Goal: Transaction & Acquisition: Purchase product/service

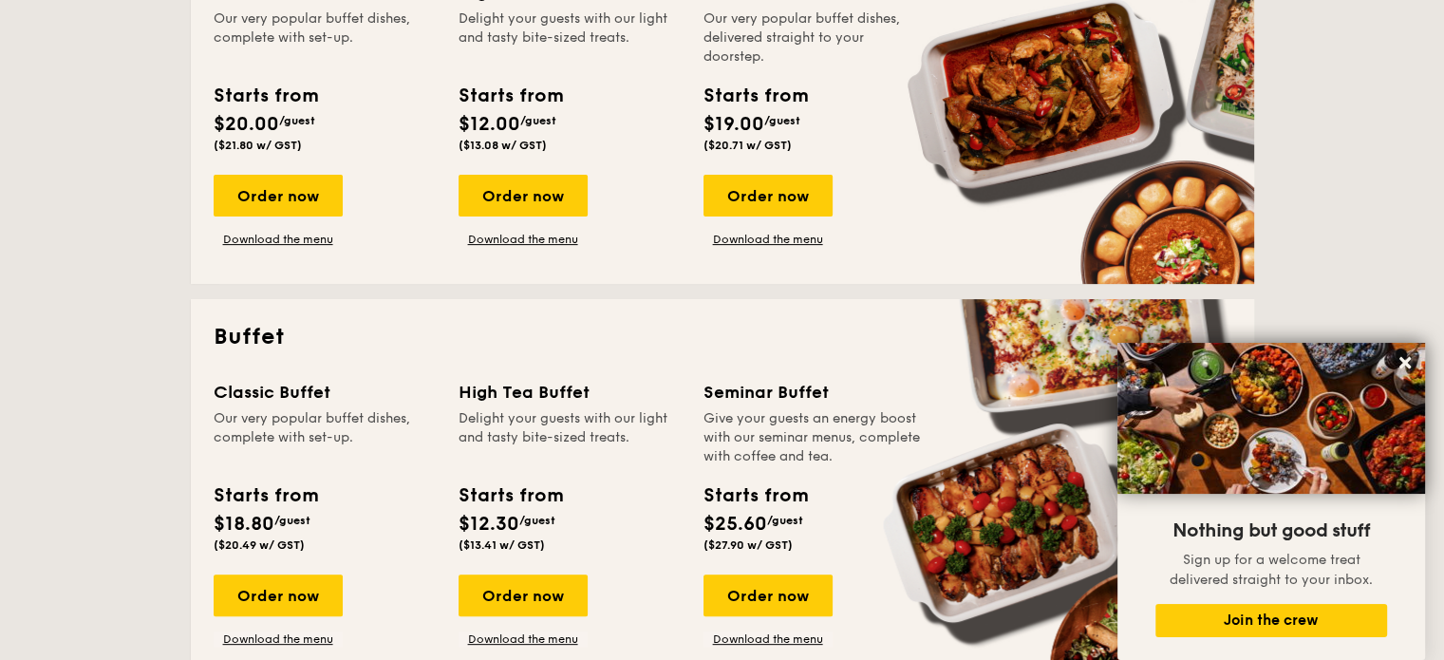
scroll to position [665, 0]
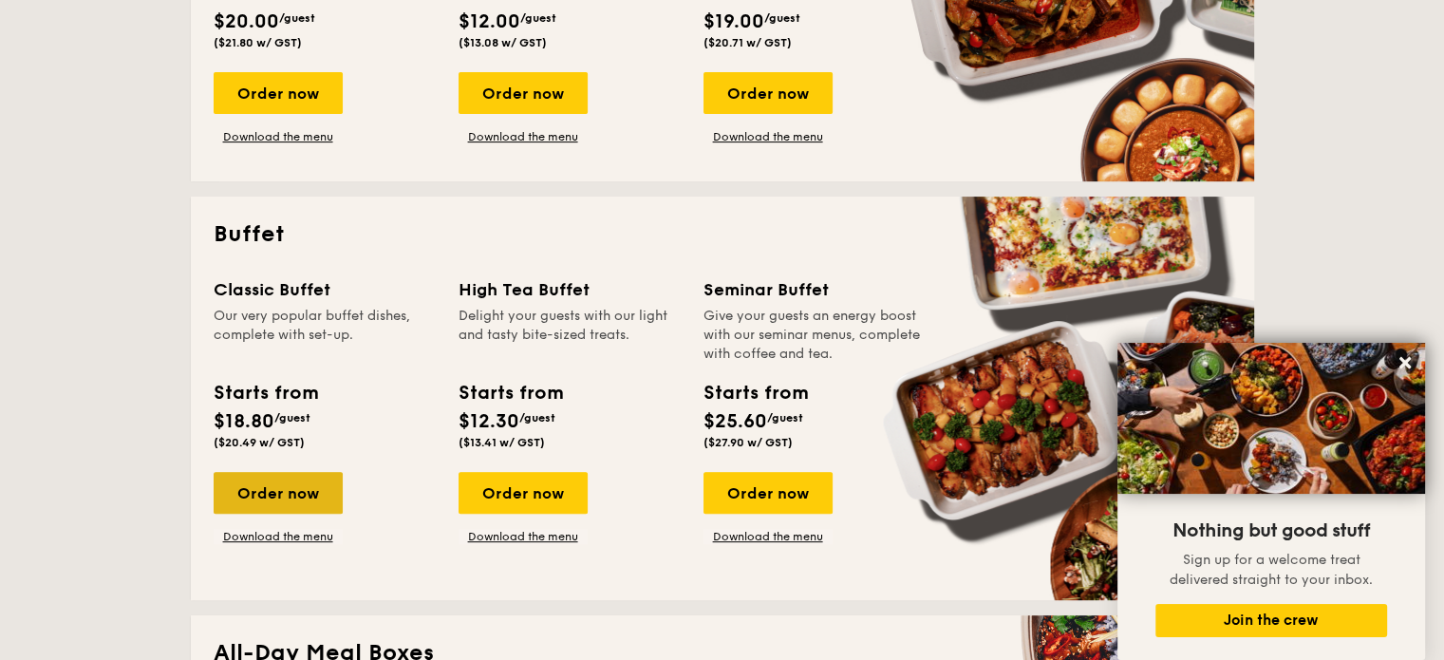
click at [268, 481] on div "Order now" at bounding box center [278, 493] width 129 height 42
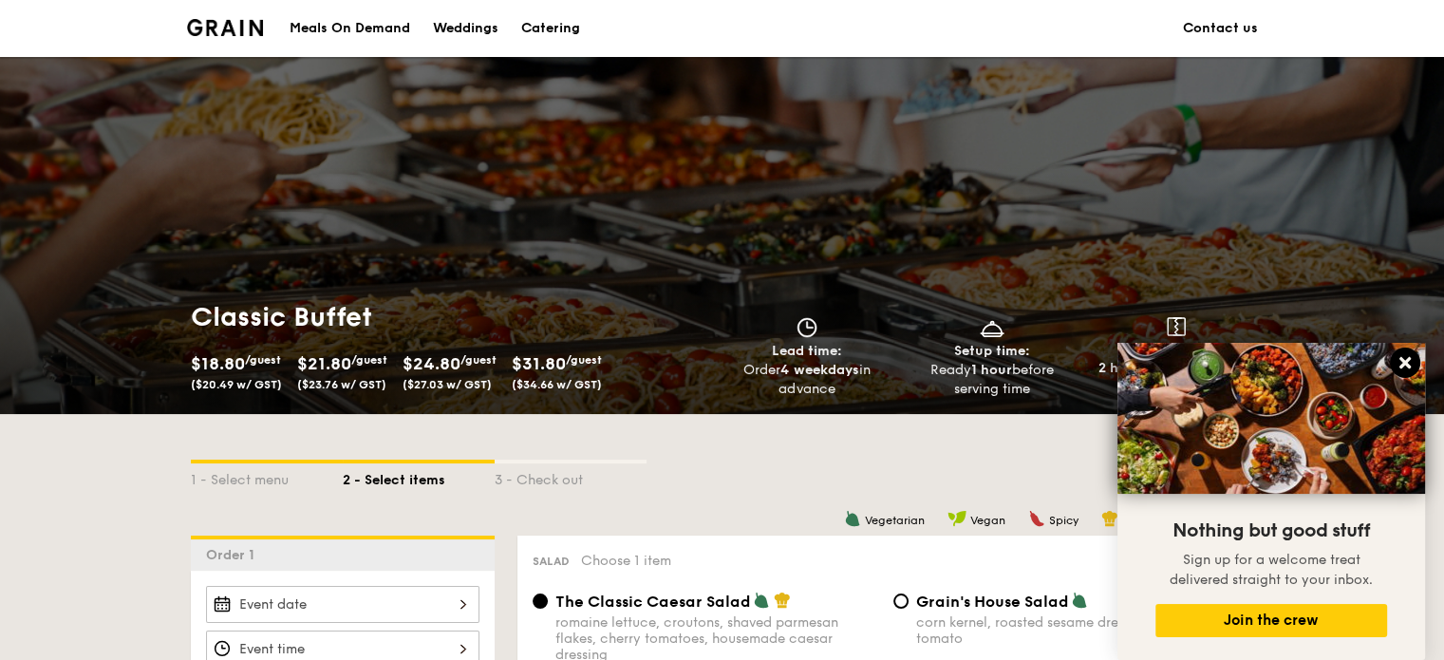
click at [1410, 364] on icon at bounding box center [1405, 362] width 17 height 17
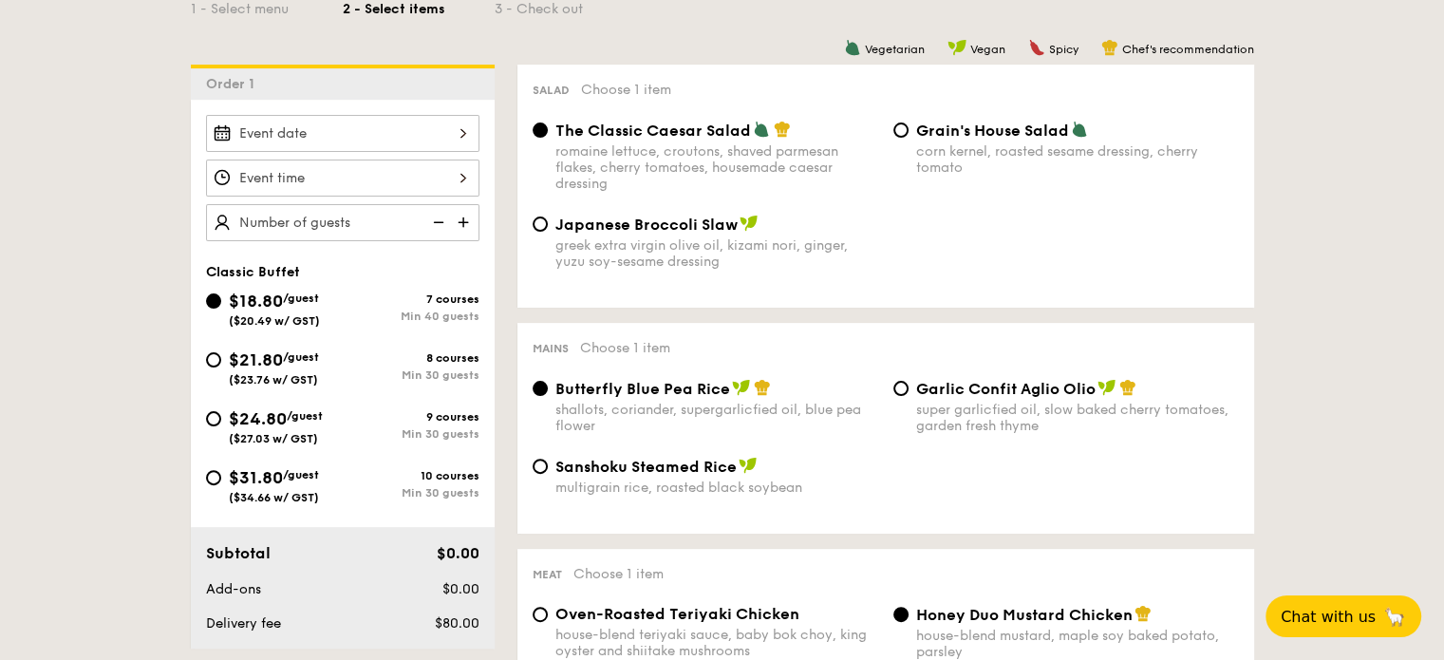
scroll to position [475, 0]
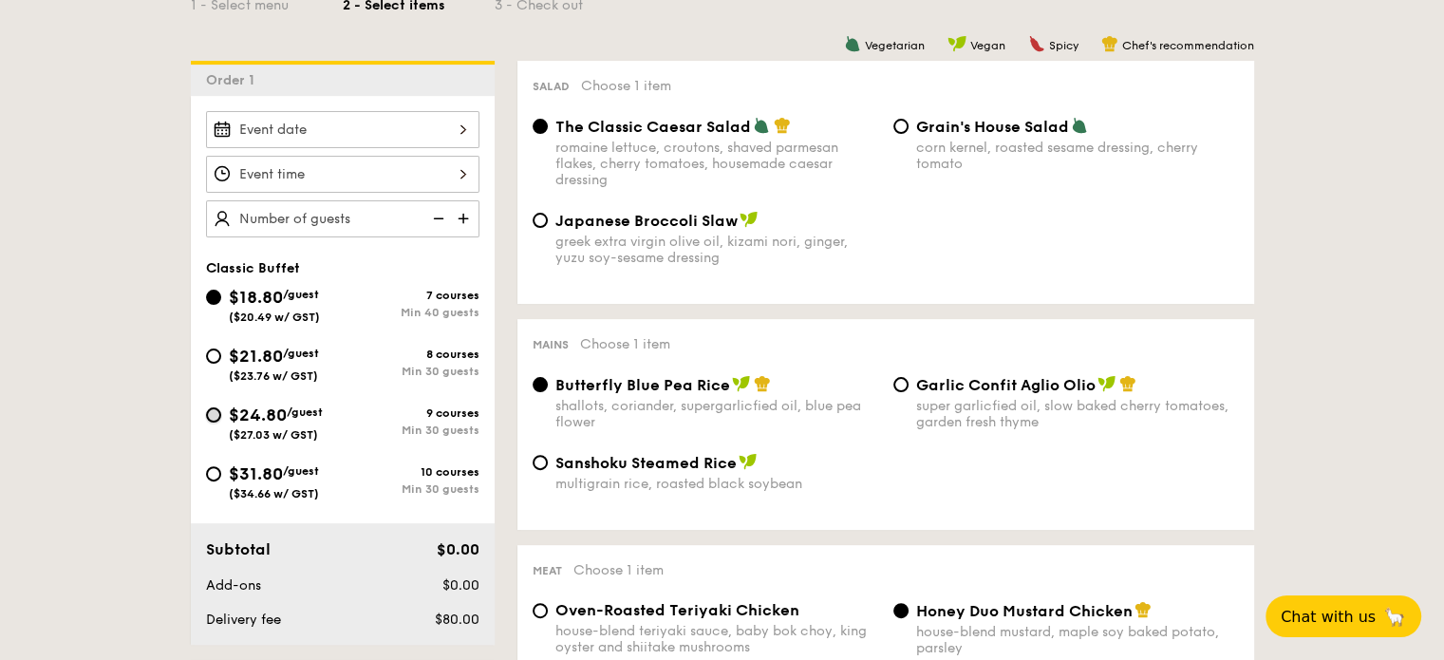
click at [211, 407] on input "$24.80 /guest ($27.03 w/ GST) 9 courses Min 30 guests" at bounding box center [213, 414] width 15 height 15
radio input "true"
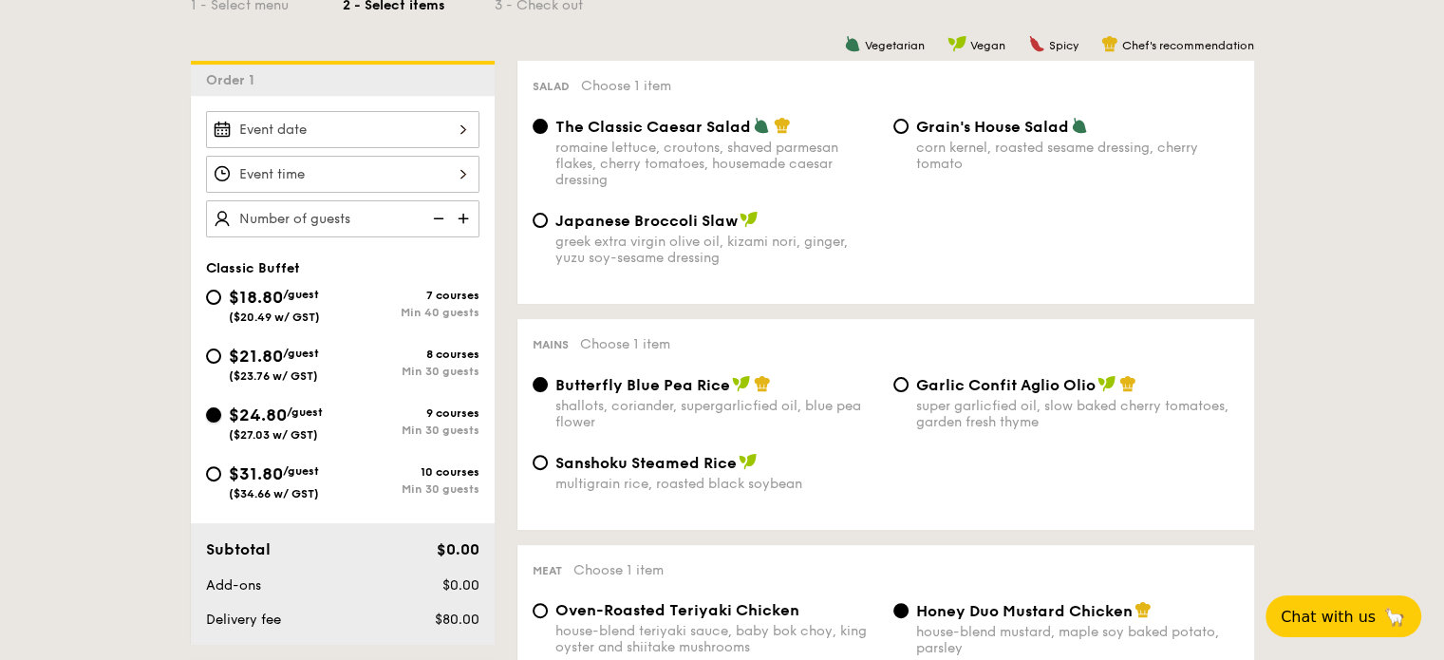
radio input "true"
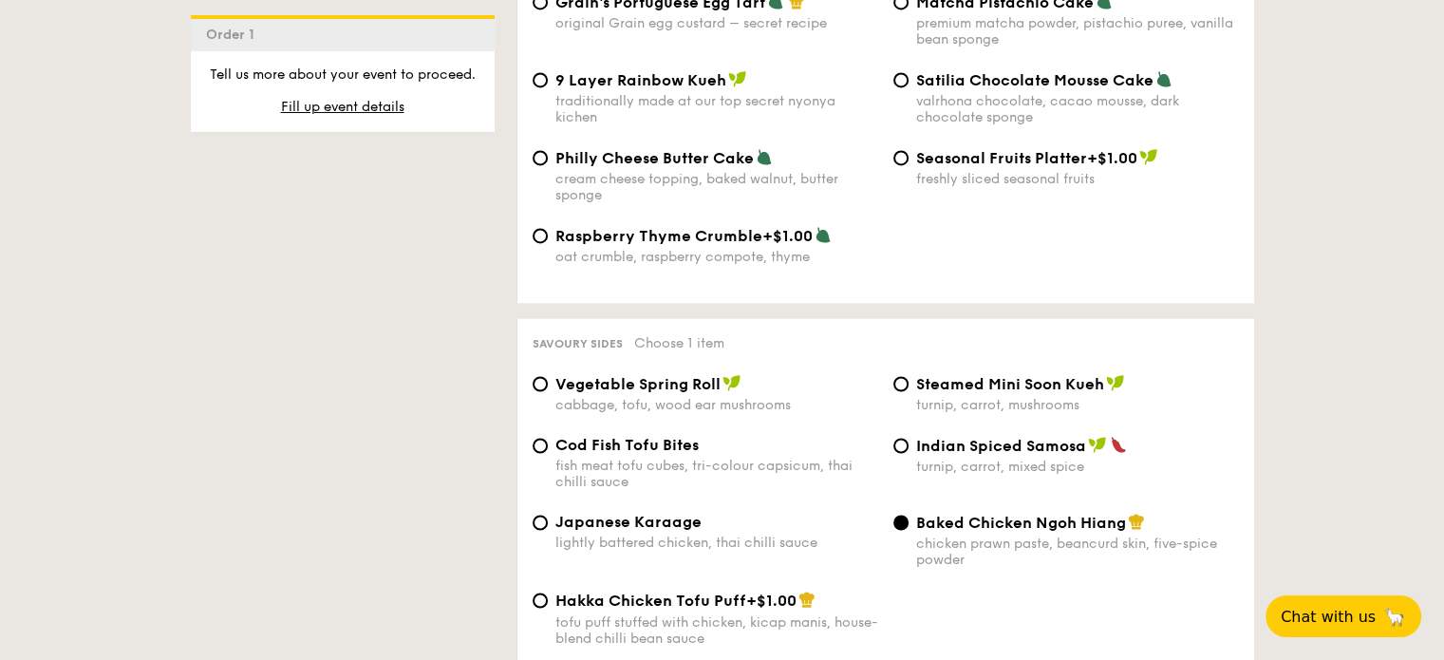
scroll to position [3133, 0]
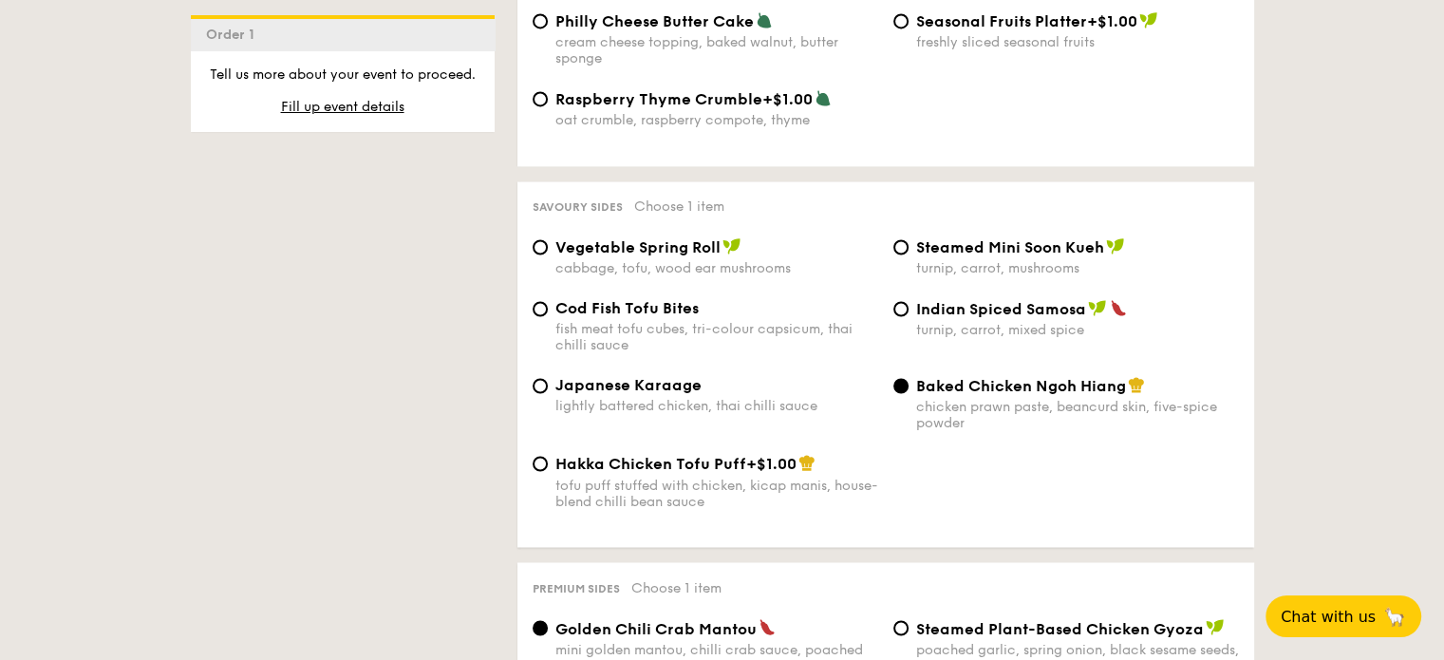
drag, startPoint x: 609, startPoint y: 235, endPoint x: 1253, endPoint y: 416, distance: 669.7
click at [1179, 515] on div "Hakka Chicken Tofu Puff +$1.00 tofu puff stuffed with chicken, kicap manis, hou…" at bounding box center [886, 493] width 722 height 78
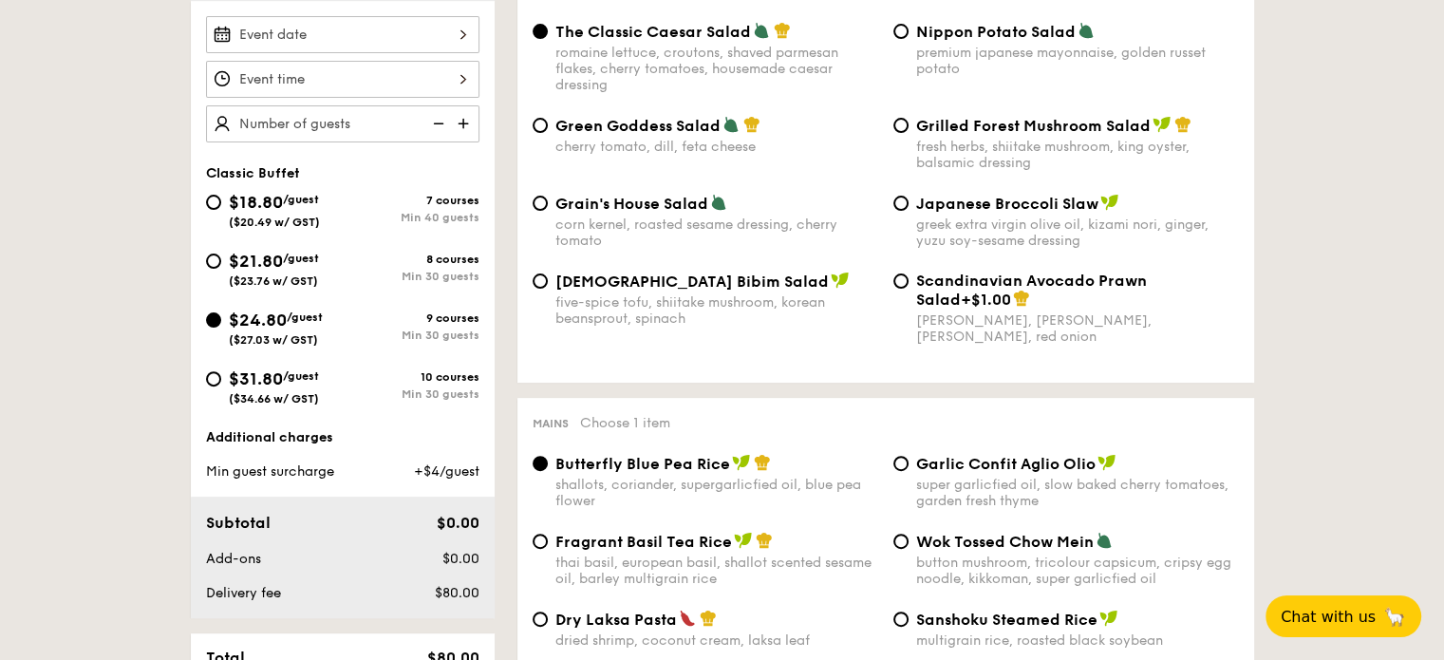
scroll to position [0, 0]
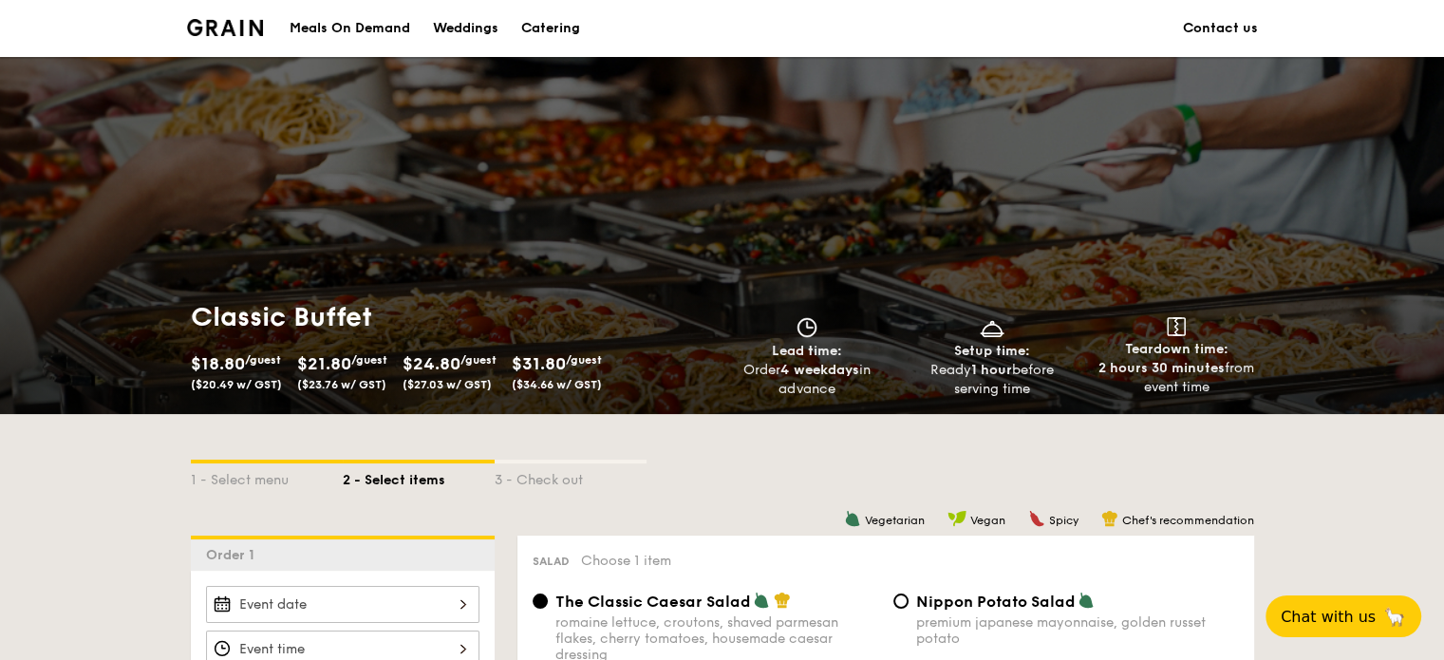
click at [552, 24] on div "Catering" at bounding box center [550, 28] width 59 height 57
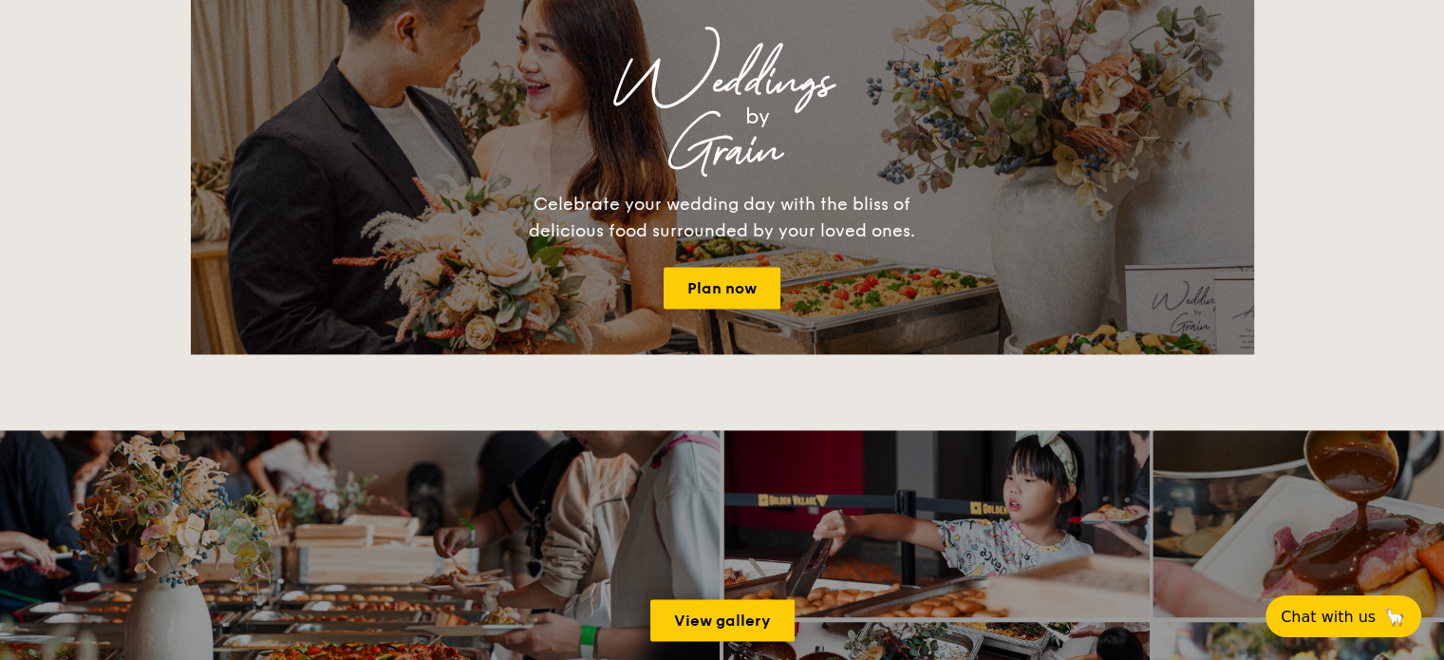
scroll to position [2753, 0]
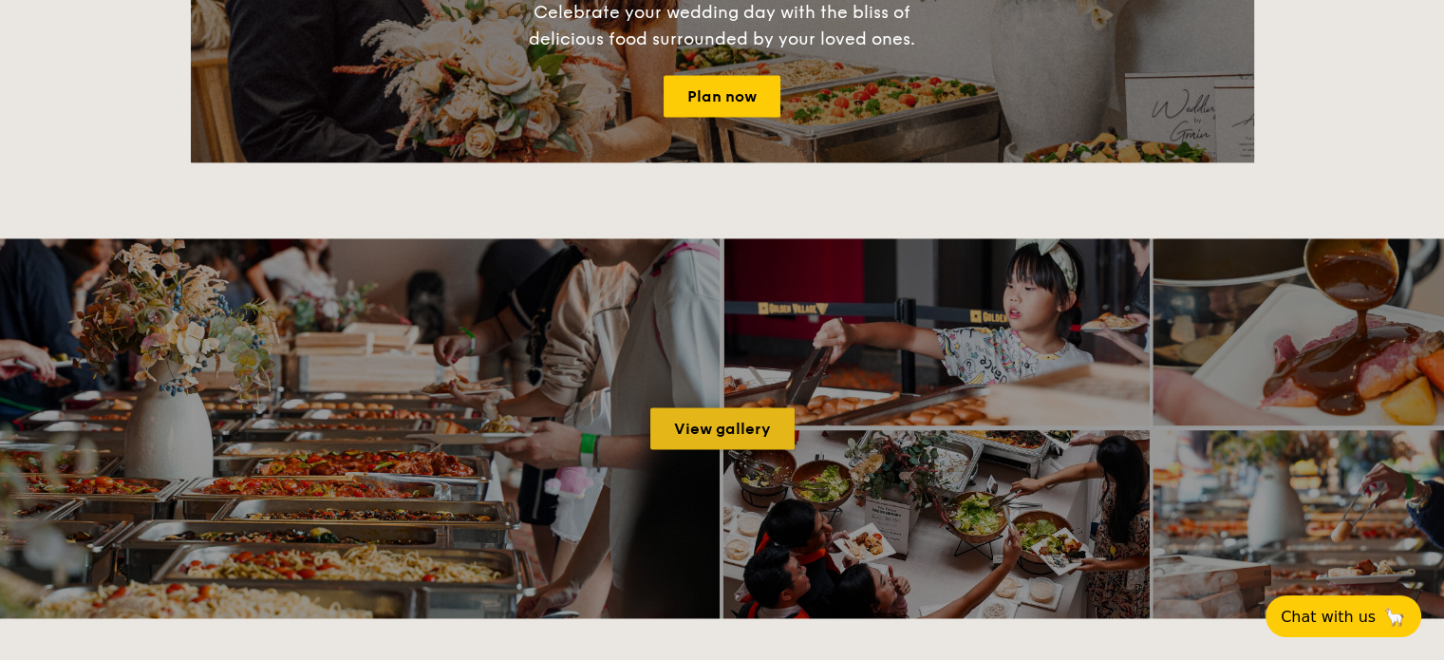
click at [714, 435] on link "View gallery" at bounding box center [722, 428] width 144 height 42
click at [711, 436] on link "View gallery" at bounding box center [722, 428] width 144 height 42
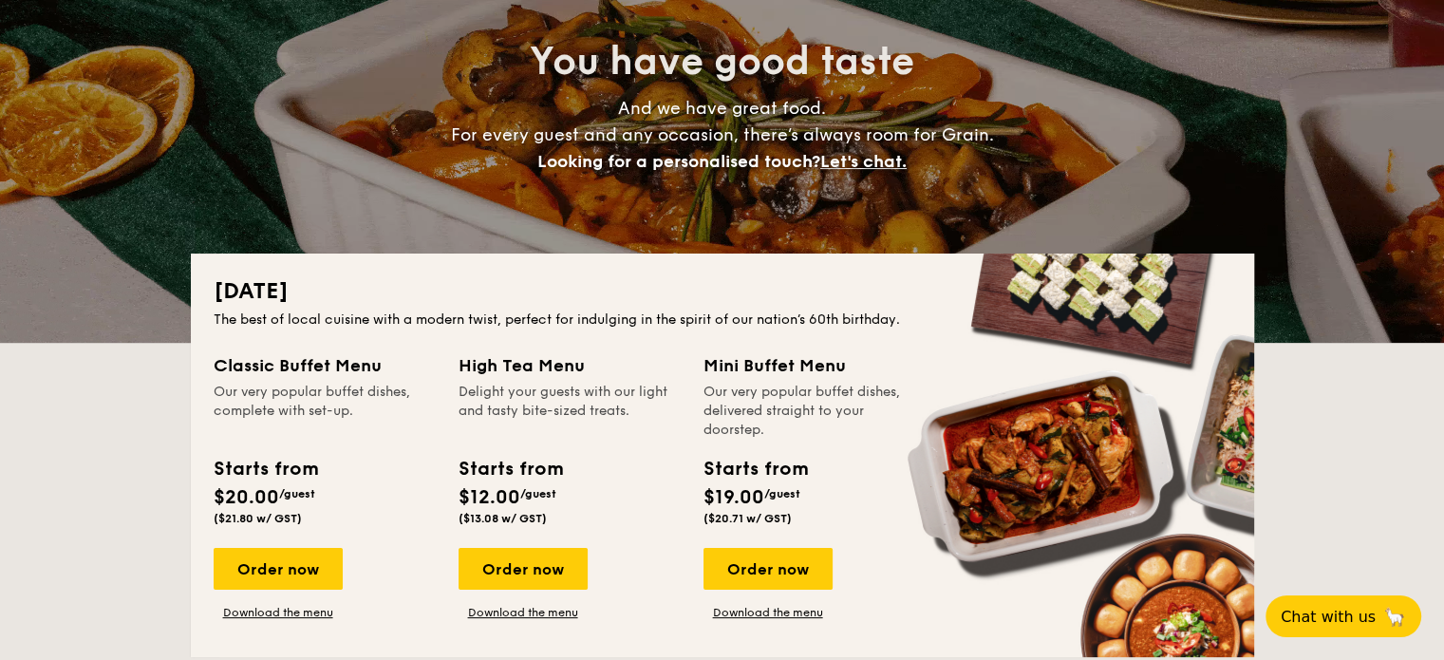
scroll to position [190, 0]
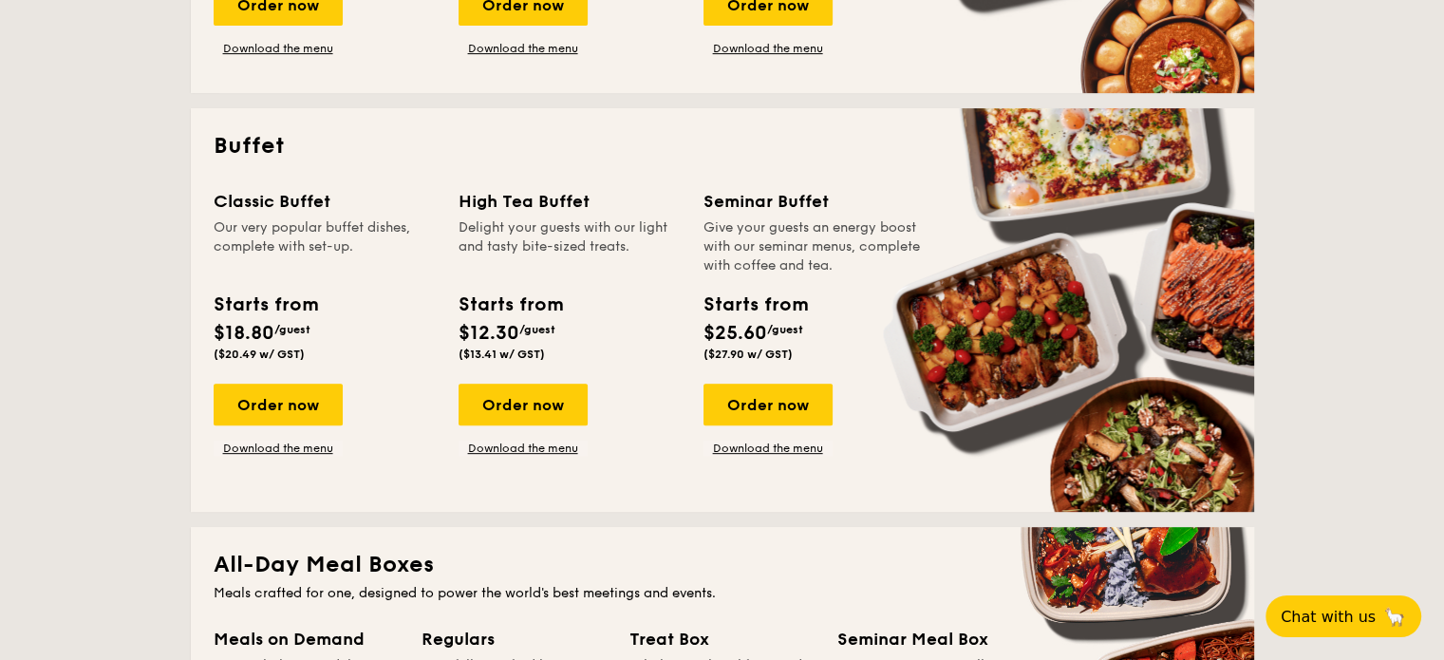
scroll to position [854, 0]
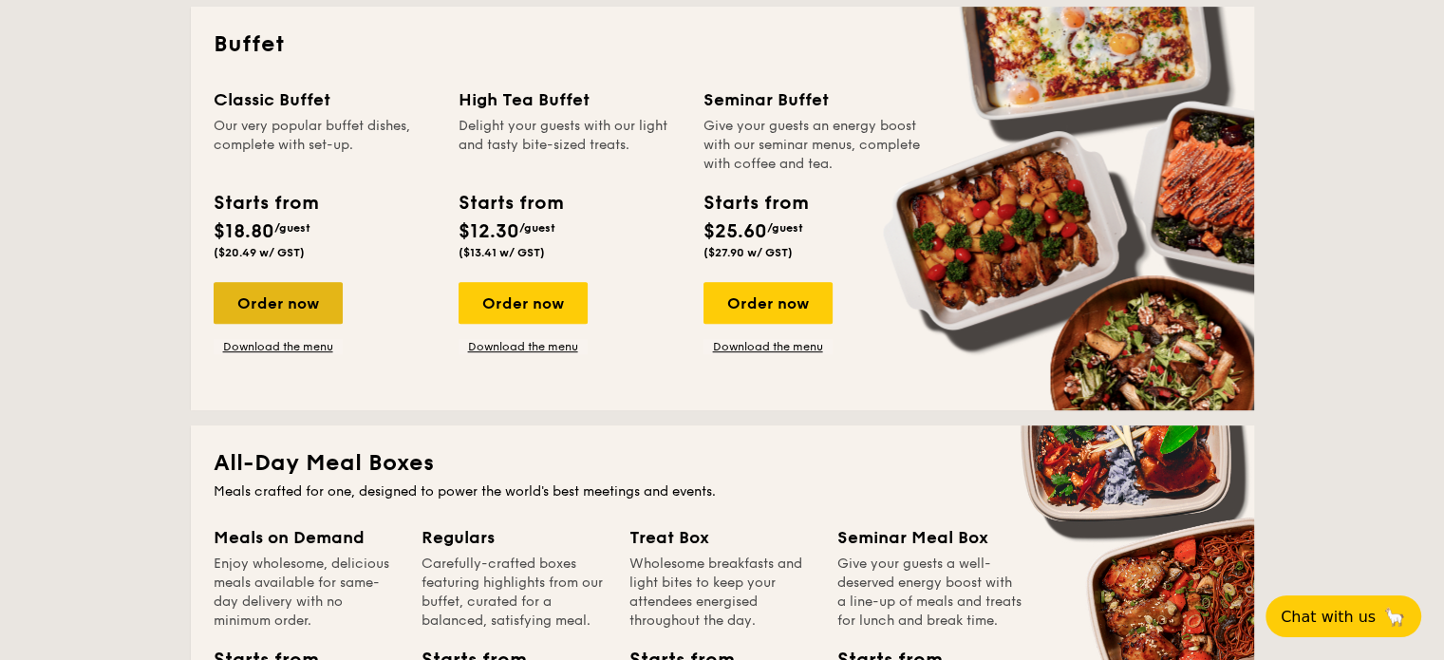
click at [275, 305] on div "Order now" at bounding box center [278, 303] width 129 height 42
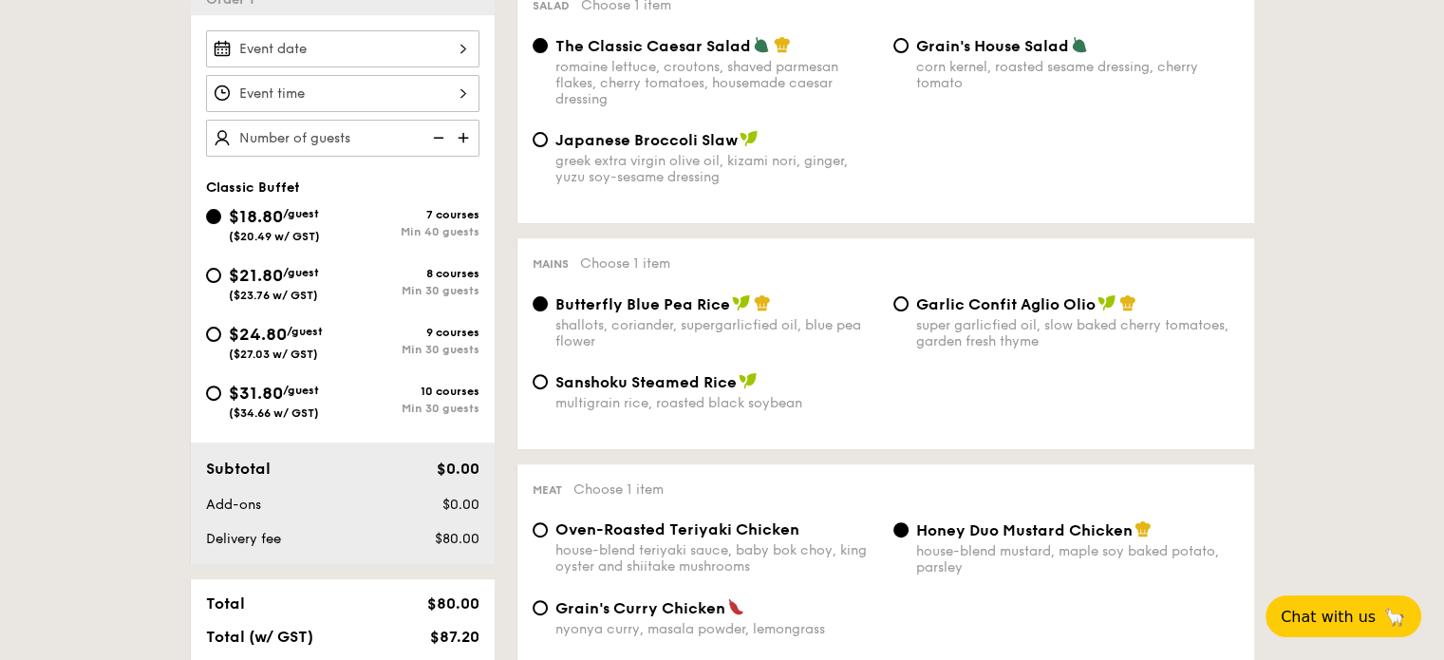
scroll to position [570, 0]
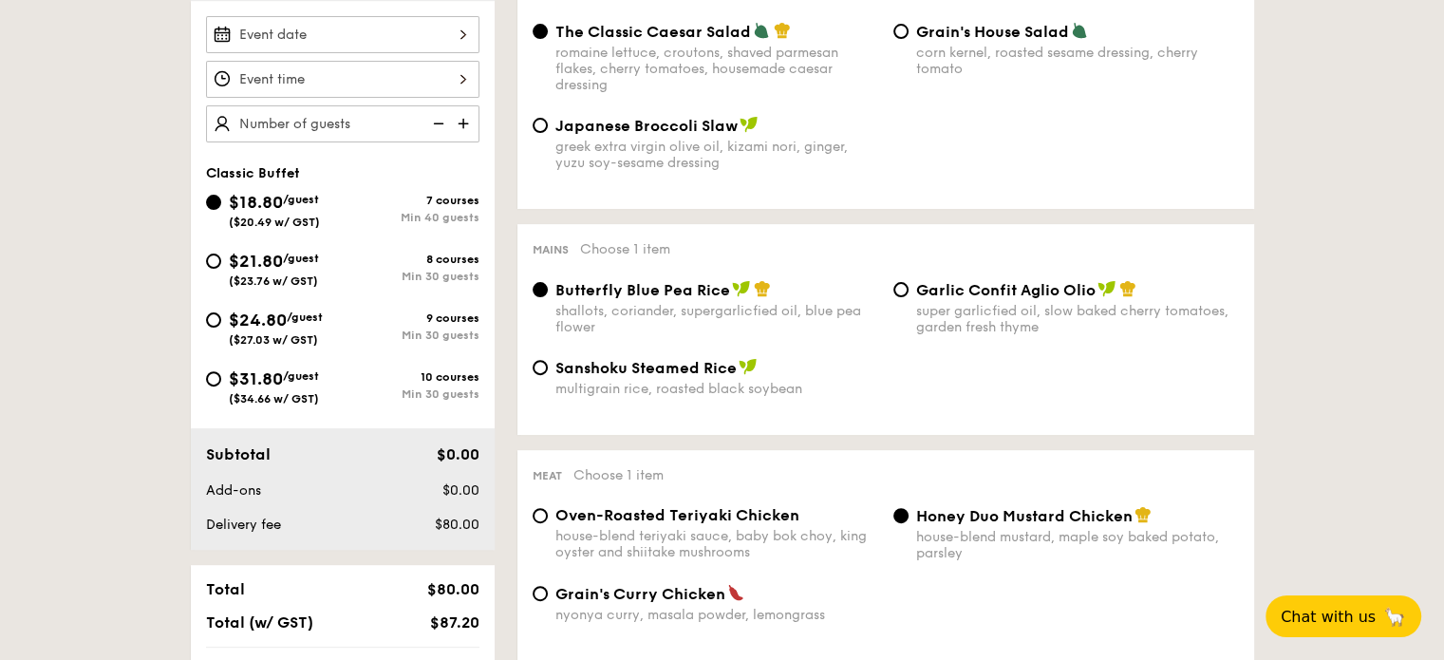
click at [229, 328] on span "$24.80" at bounding box center [258, 320] width 58 height 21
click at [221, 328] on input "$24.80 /guest ($27.03 w/ GST) 9 courses Min 30 guests" at bounding box center [213, 319] width 15 height 15
radio input "true"
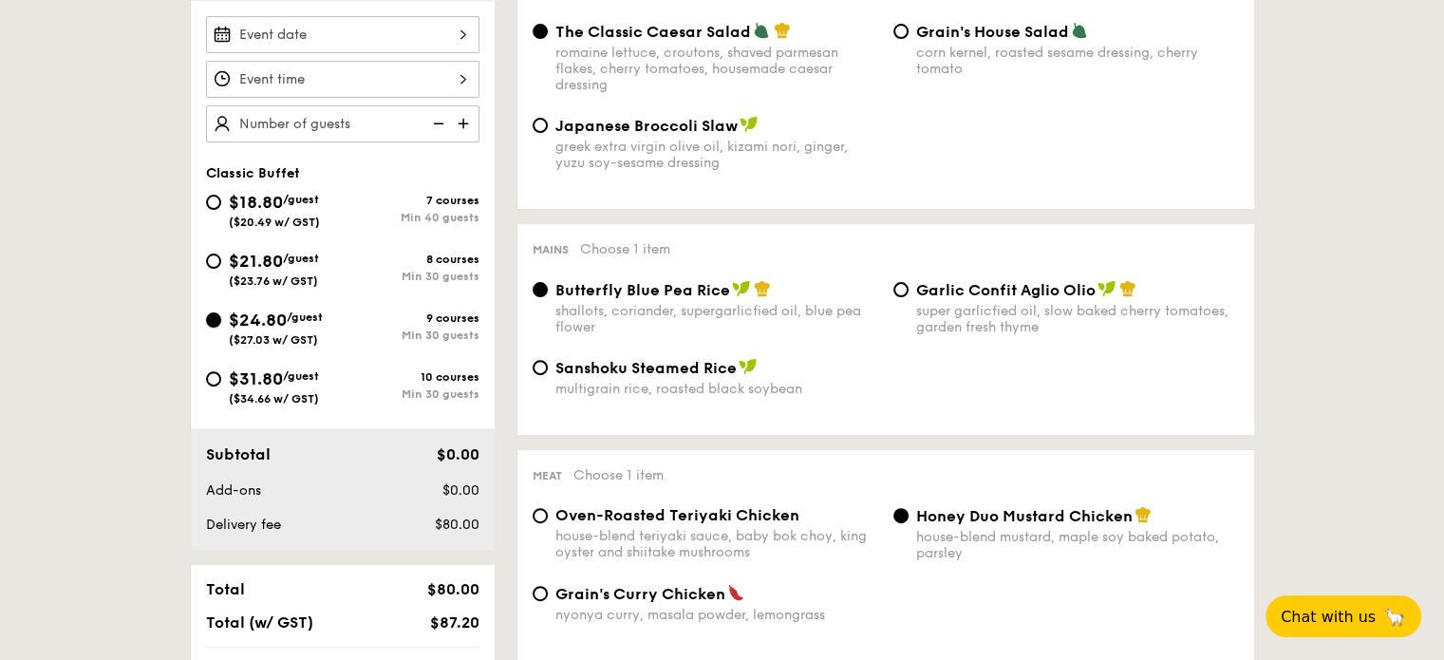
radio input "true"
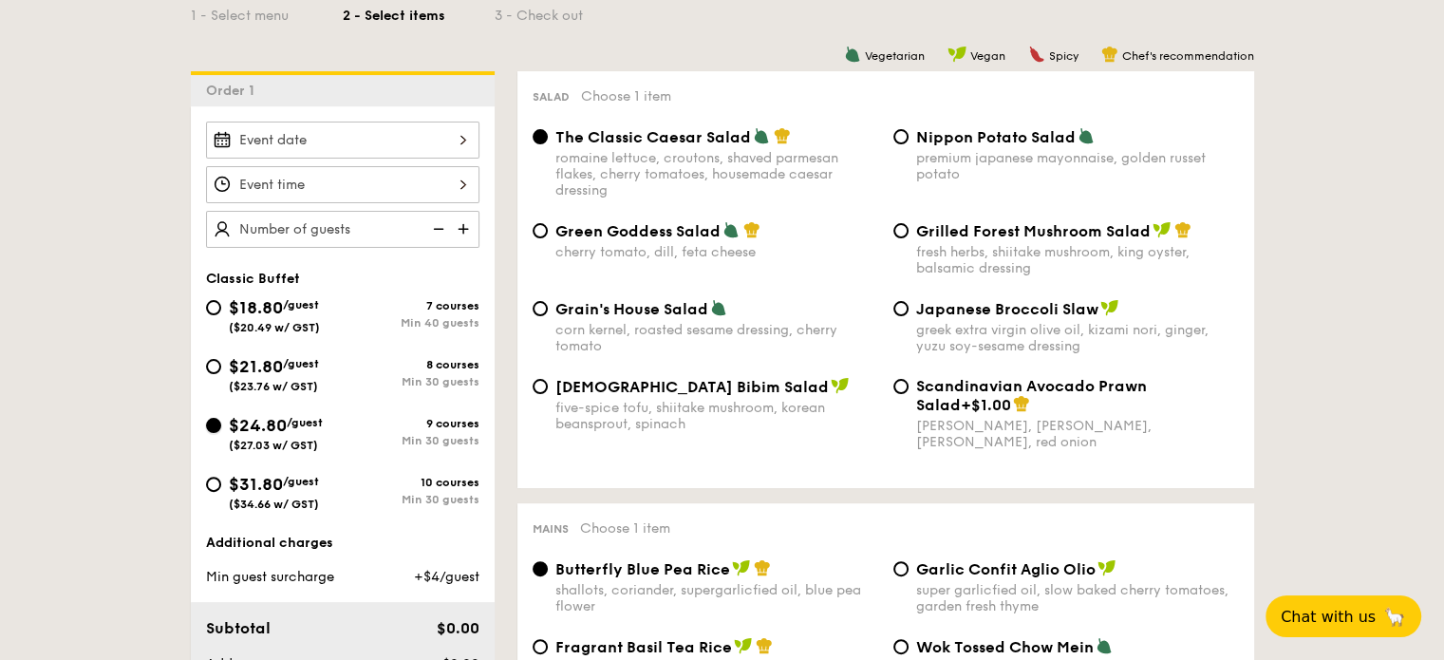
scroll to position [380, 0]
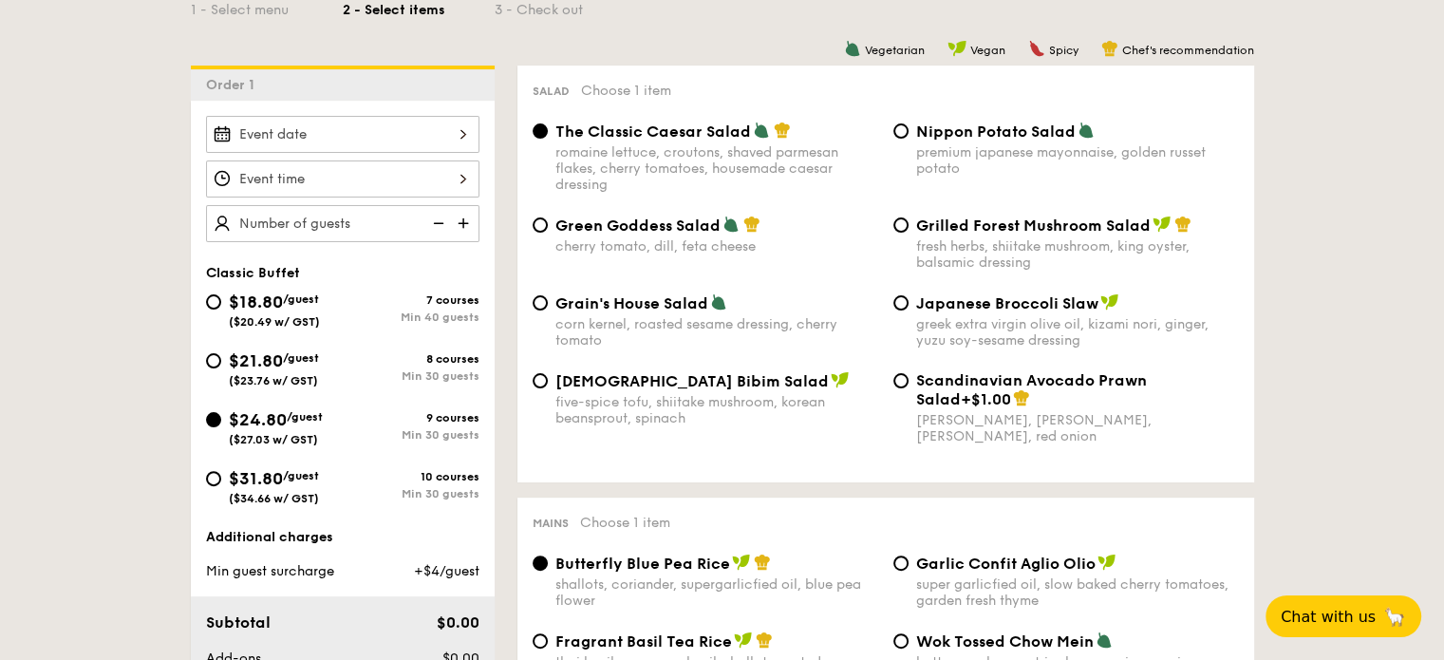
scroll to position [760, 0]
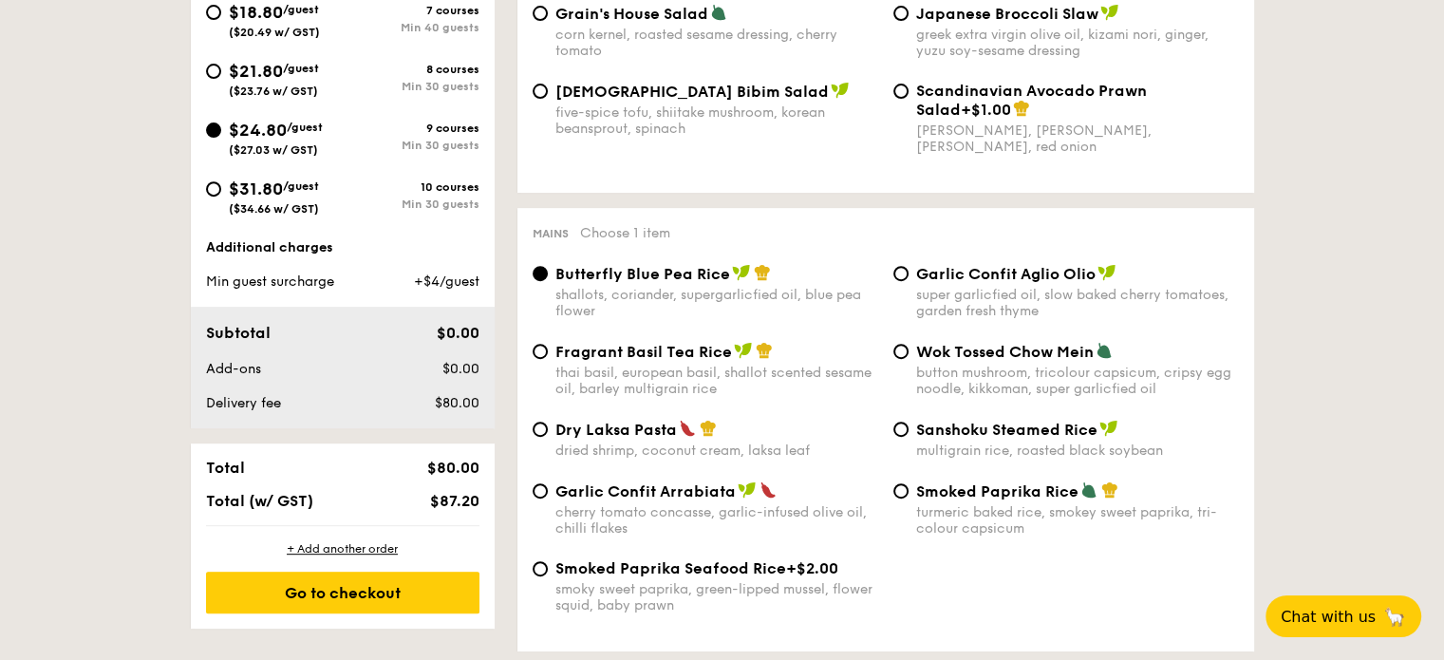
click at [914, 275] on div "Garlic Confit Aglio Olio super garlicfied oil, slow baked cherry tomatoes, gard…" at bounding box center [1066, 291] width 361 height 55
click at [908, 280] on div "Garlic Confit Aglio Olio super garlicfied oil, slow baked cherry tomatoes, gard…" at bounding box center [1066, 291] width 361 height 55
click at [905, 275] on input "Garlic Confit Aglio Olio super garlicfied oil, slow baked cherry tomatoes, gard…" at bounding box center [900, 273] width 15 height 15
radio input "true"
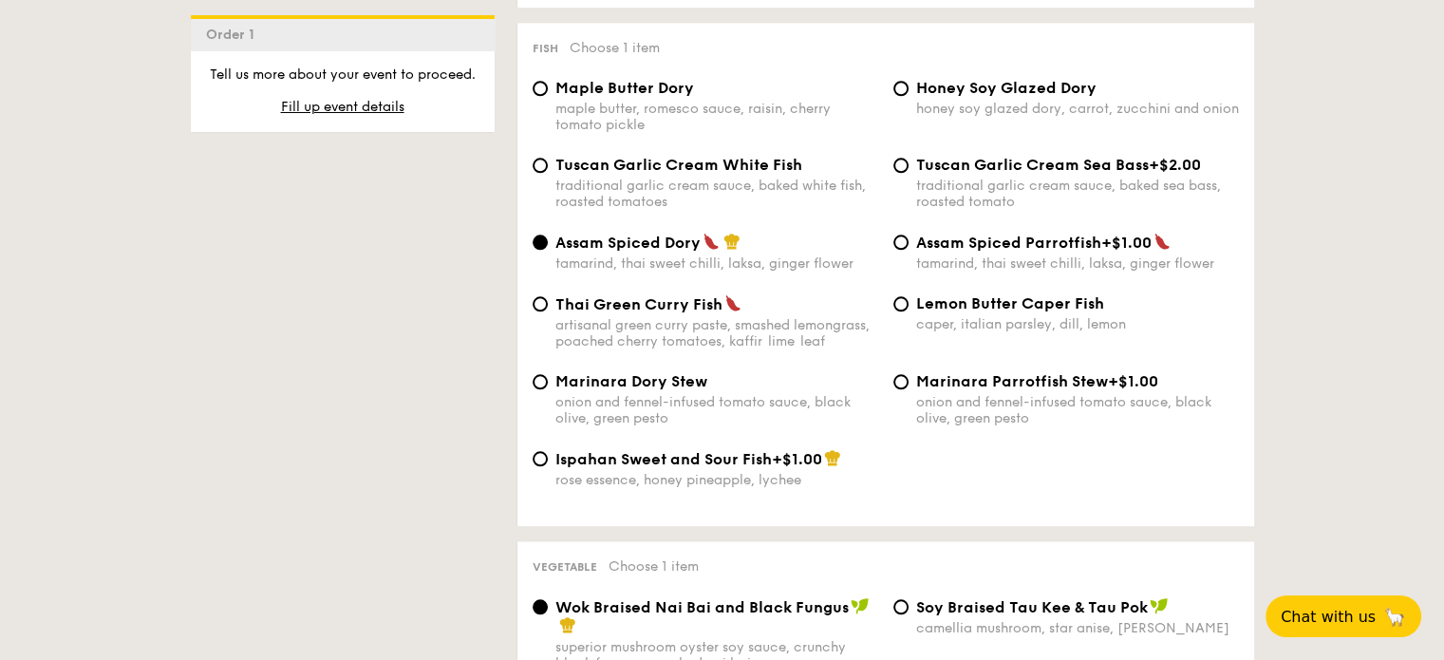
scroll to position [1899, 0]
click at [539, 94] on input "Maple Butter Dory maple butter, romesco sauce, raisin, cherry tomato pickle" at bounding box center [540, 86] width 15 height 15
radio input "true"
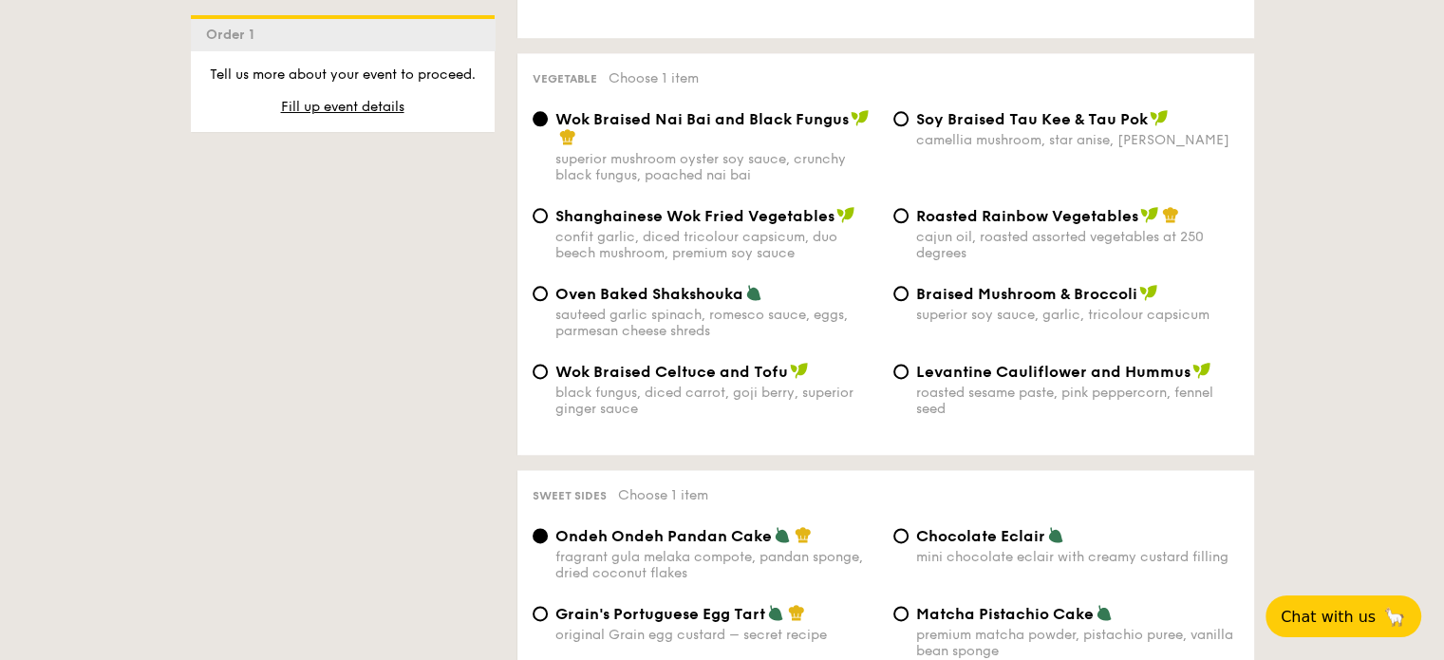
scroll to position [2374, 0]
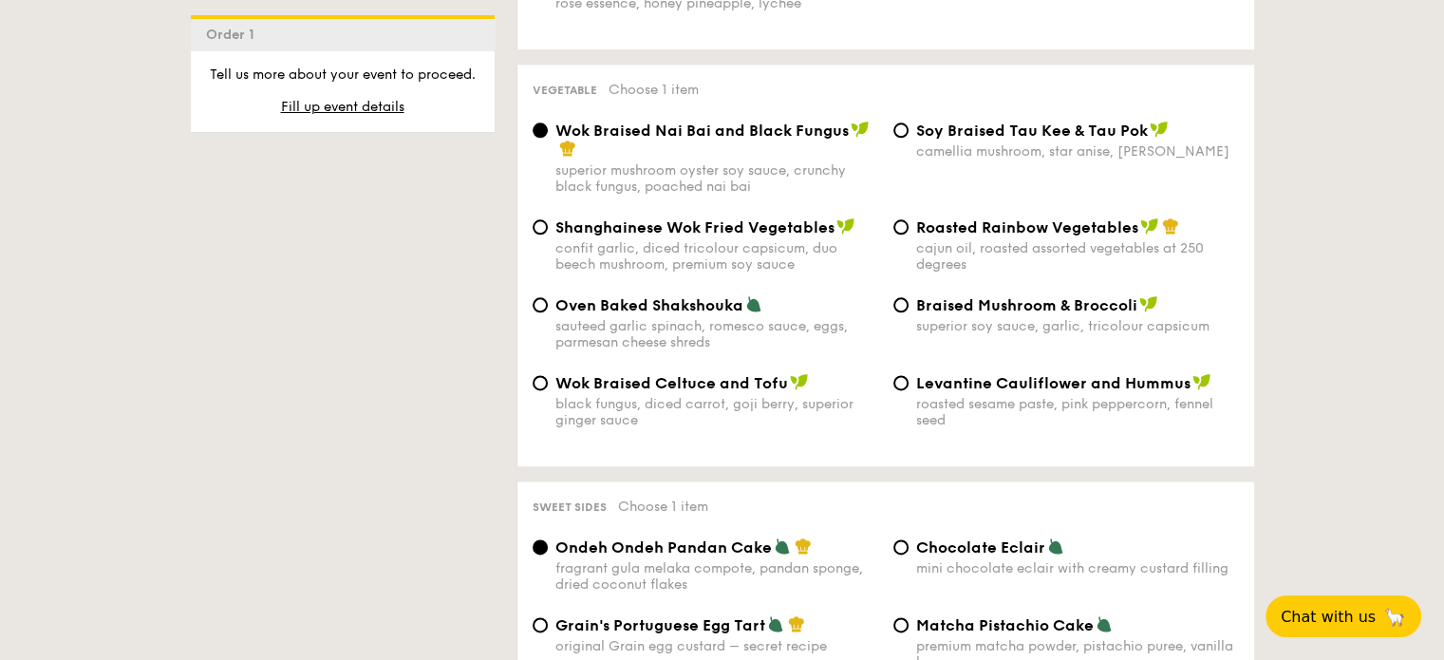
click at [921, 236] on span "Roasted Rainbow Vegetables" at bounding box center [1027, 227] width 222 height 18
click at [909, 235] on input "Roasted Rainbow Vegetables cajun oil, roasted assorted vegetables at 250 degrees" at bounding box center [900, 226] width 15 height 15
radio input "true"
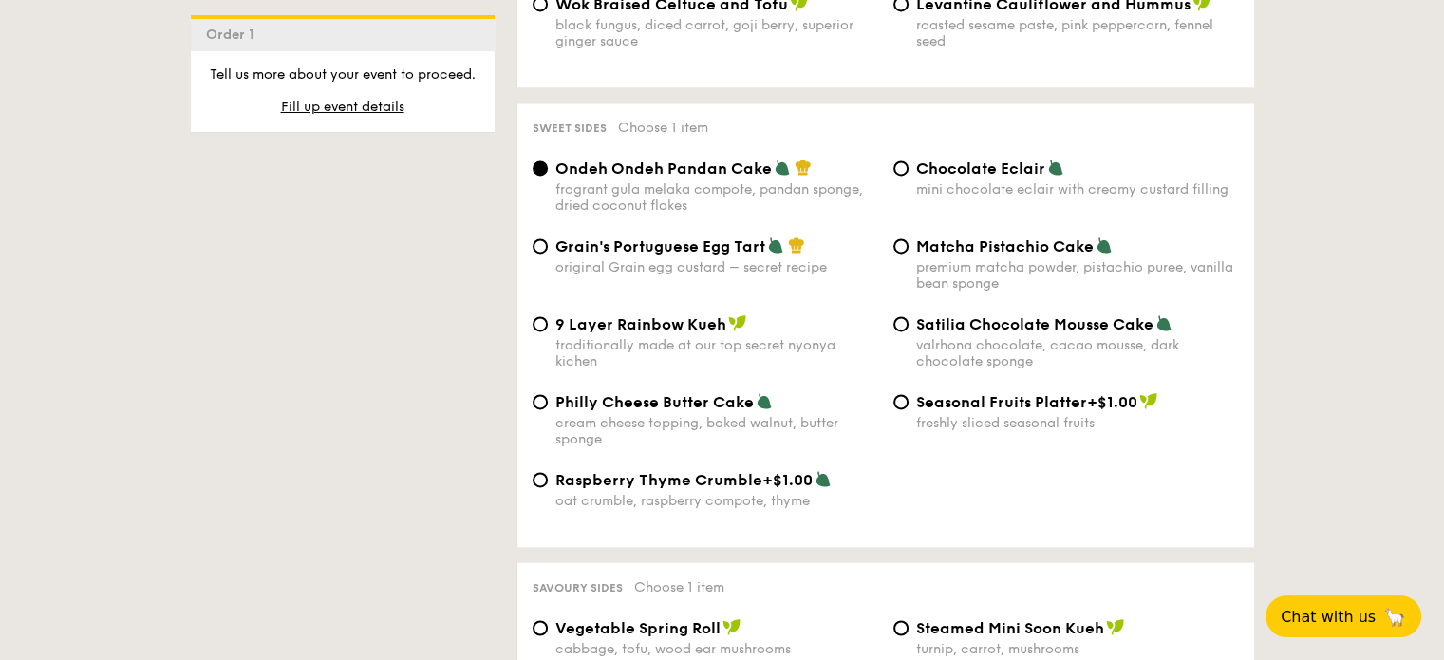
scroll to position [2753, 0]
click at [989, 332] on span "Satilia Chocolate Mousse Cake" at bounding box center [1034, 323] width 237 height 18
click at [909, 330] on input "Satilia Chocolate Mousse Cake valrhona chocolate, cacao mousse, dark chocolate …" at bounding box center [900, 322] width 15 height 15
radio input "true"
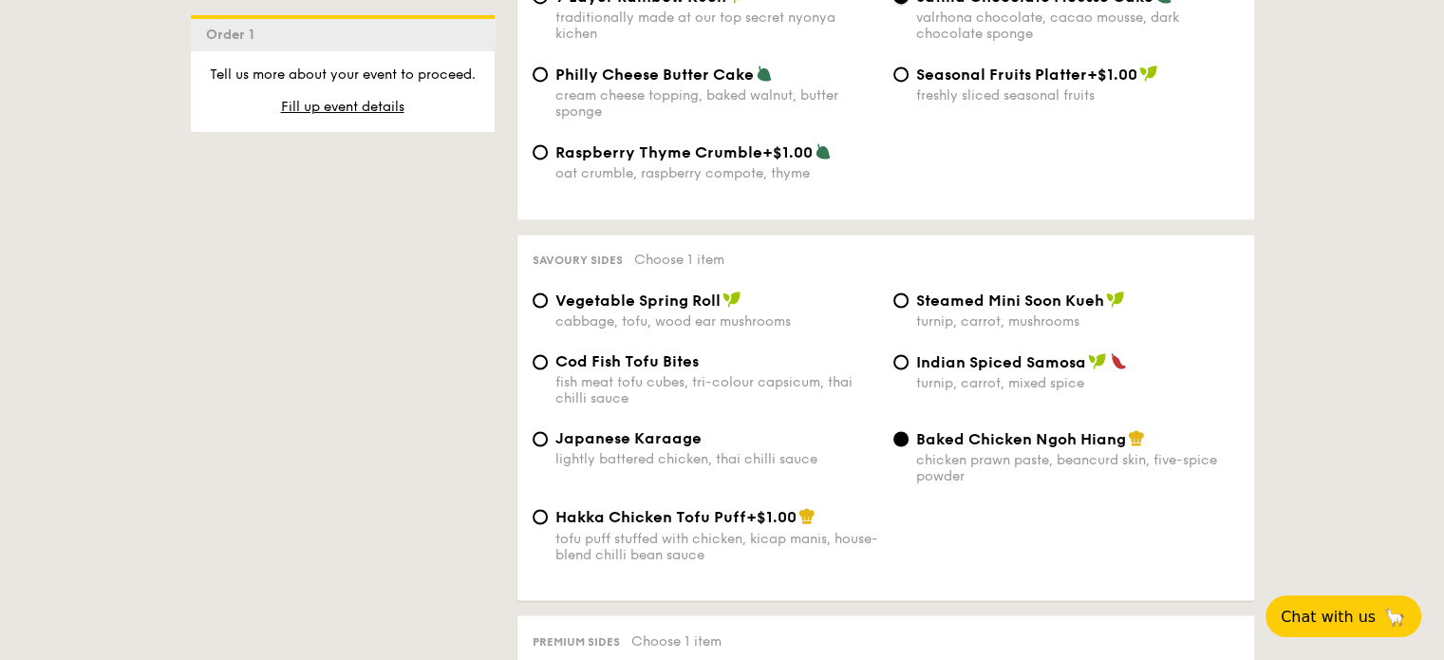
scroll to position [3133, 0]
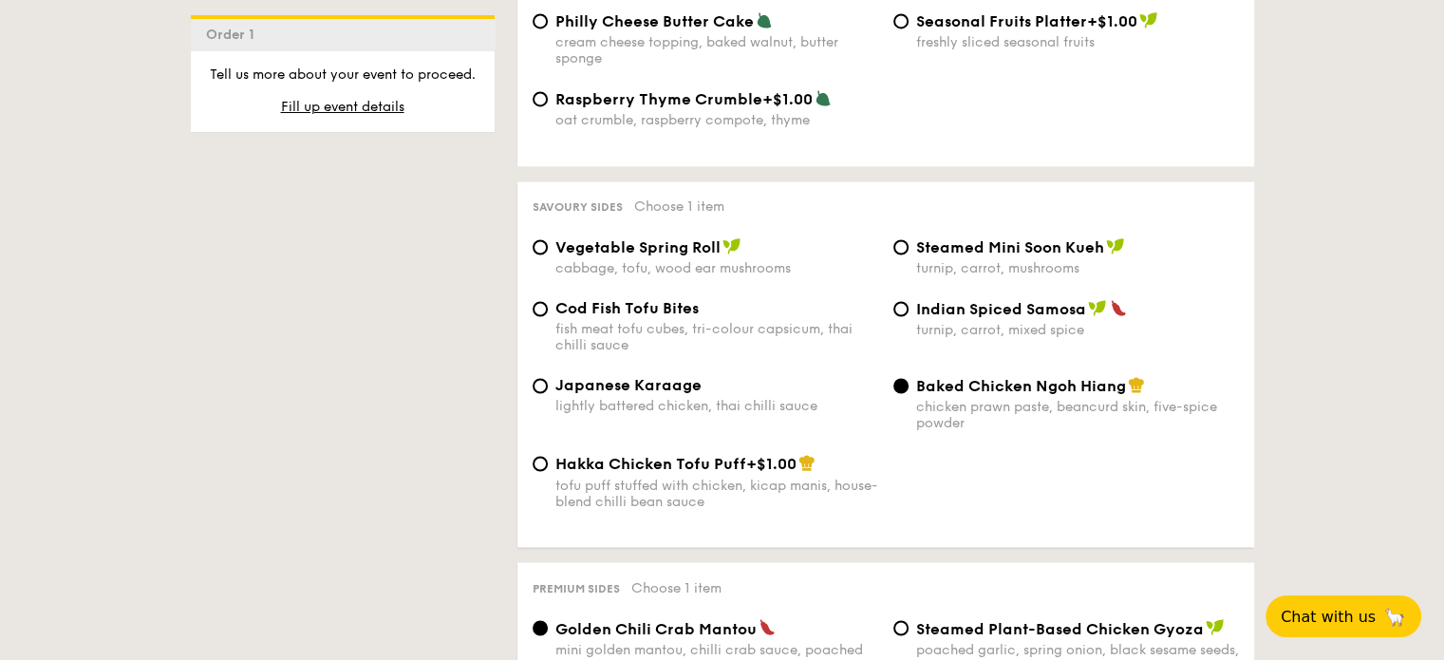
click at [744, 353] on div "fish meat tofu cubes, tri-colour capsicum, thai chilli sauce" at bounding box center [716, 337] width 323 height 32
click at [548, 316] on input "Cod Fish Tofu Bites fish meat tofu cubes, tri-colour capsicum, thai chilli sauce" at bounding box center [540, 308] width 15 height 15
radio input "true"
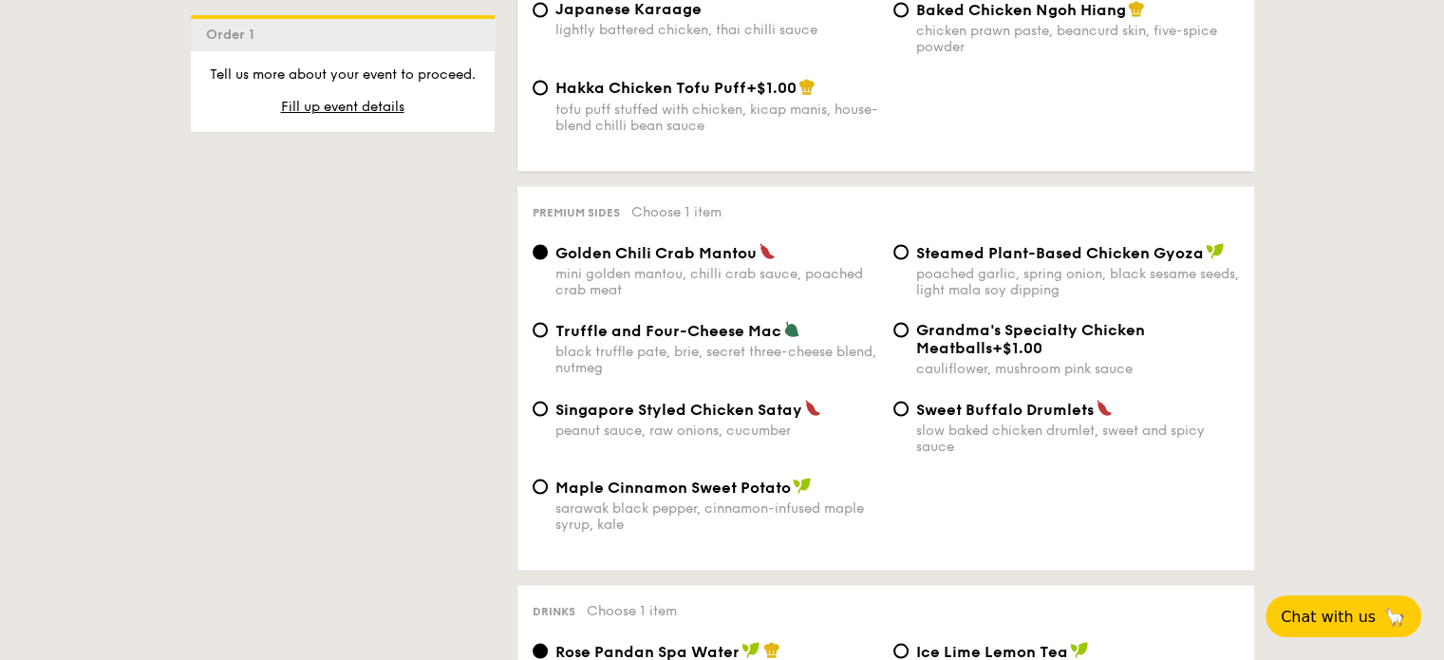
scroll to position [3513, 0]
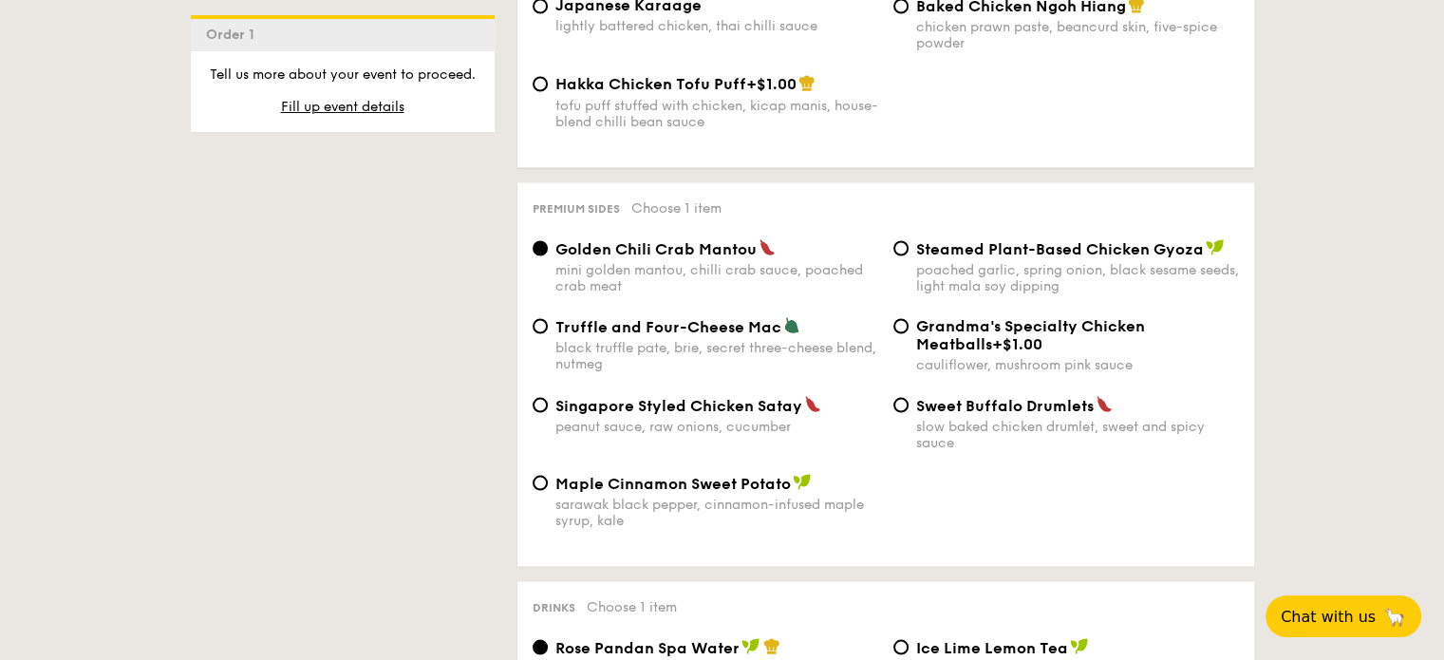
click at [1098, 450] on div "slow baked chicken drumlet, sweet and spicy sauce" at bounding box center [1077, 434] width 323 height 32
click at [909, 412] on input "Sweet Buffalo Drumlets slow baked chicken drumlet, sweet and spicy sauce" at bounding box center [900, 404] width 15 height 15
radio input "true"
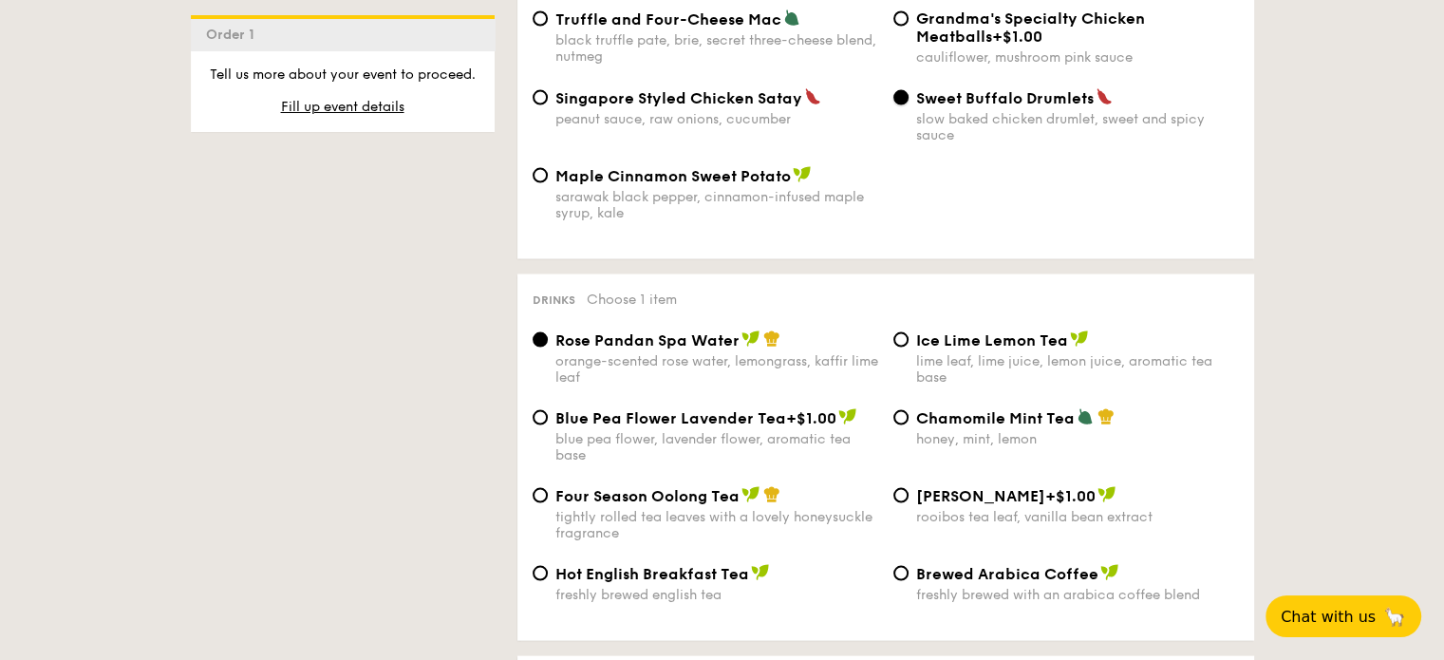
scroll to position [3893, 0]
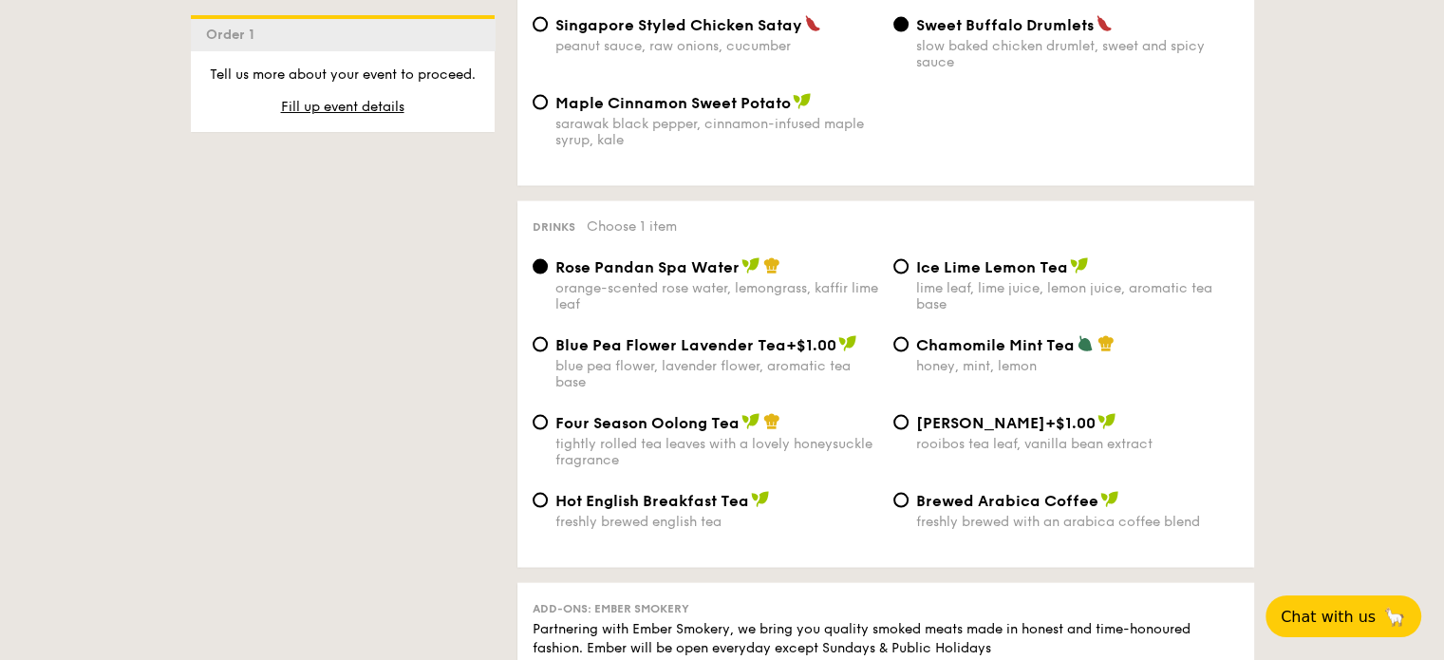
click at [974, 276] on span "Ice Lime Lemon Tea" at bounding box center [992, 267] width 152 height 18
click at [909, 274] on input "Ice Lime Lemon Tea lime leaf, lime juice, lemon juice, aromatic tea base" at bounding box center [900, 266] width 15 height 15
radio input "true"
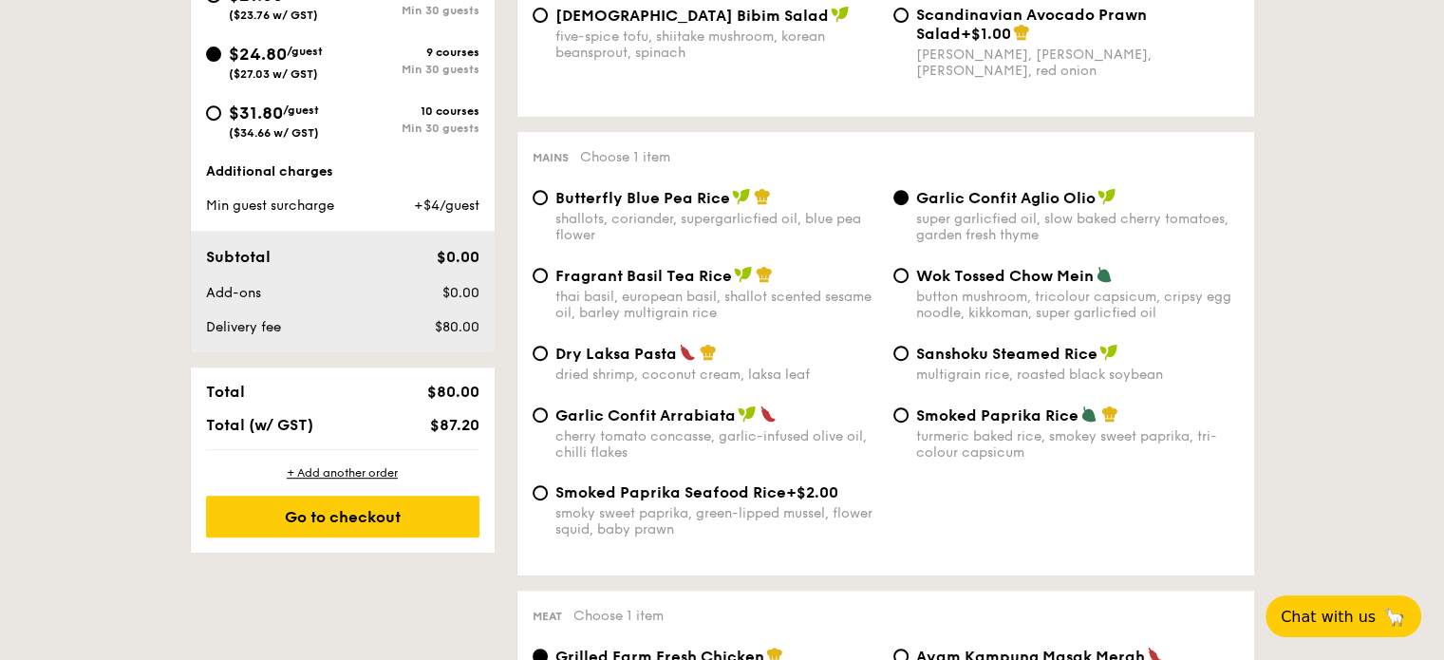
scroll to position [665, 0]
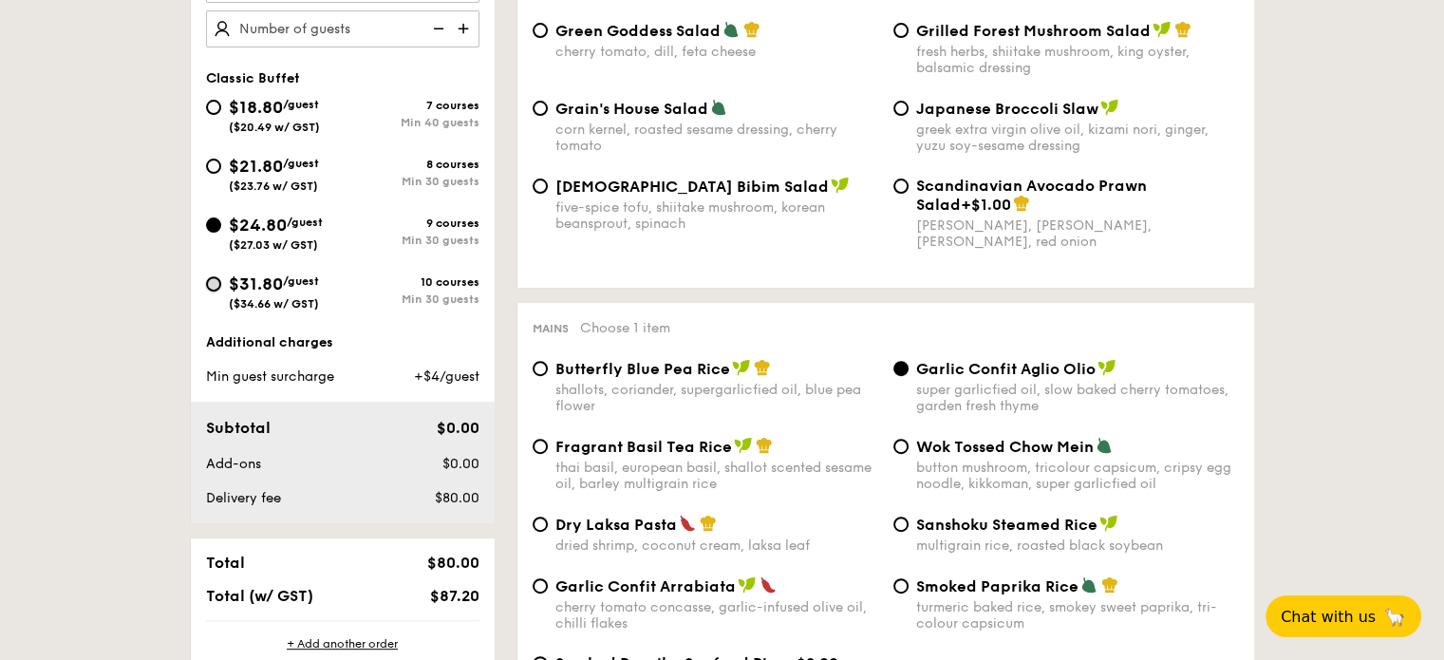
click at [213, 281] on input "$31.80 /guest ($34.66 w/ GST) 10 courses Min 30 guests" at bounding box center [213, 283] width 15 height 15
radio input "true"
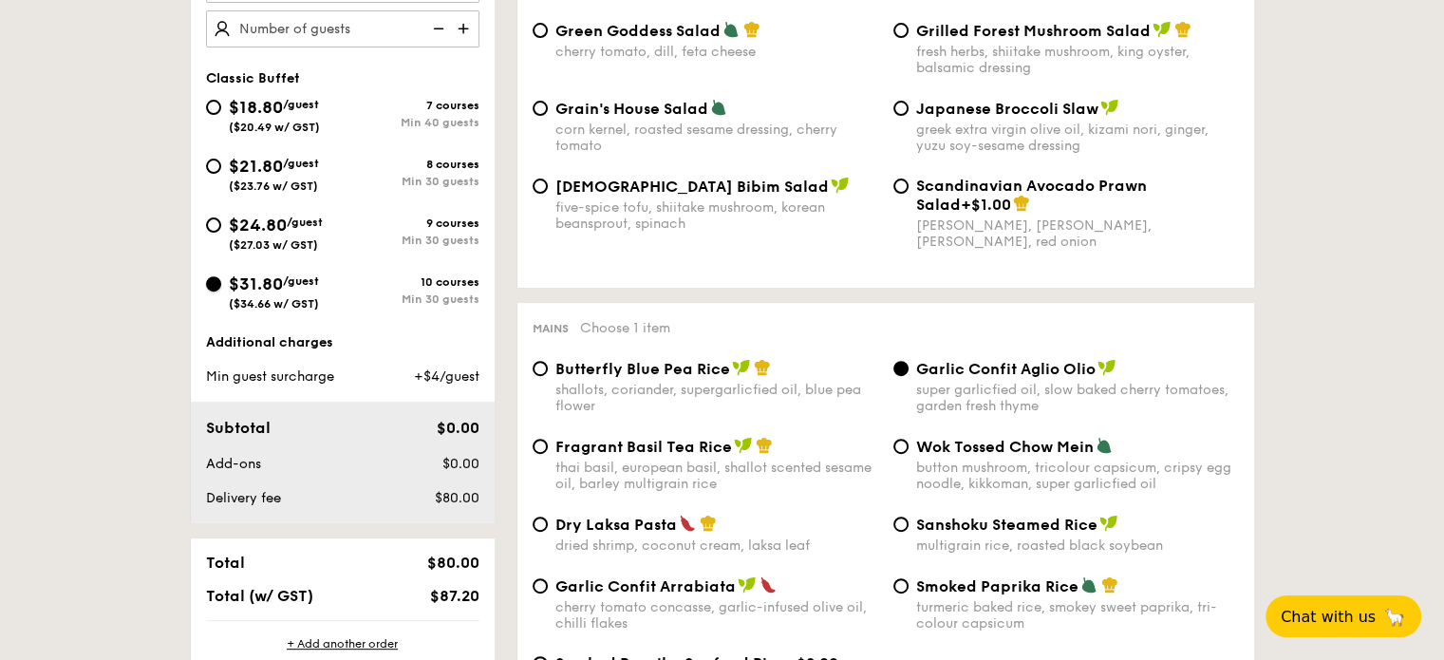
radio input "true"
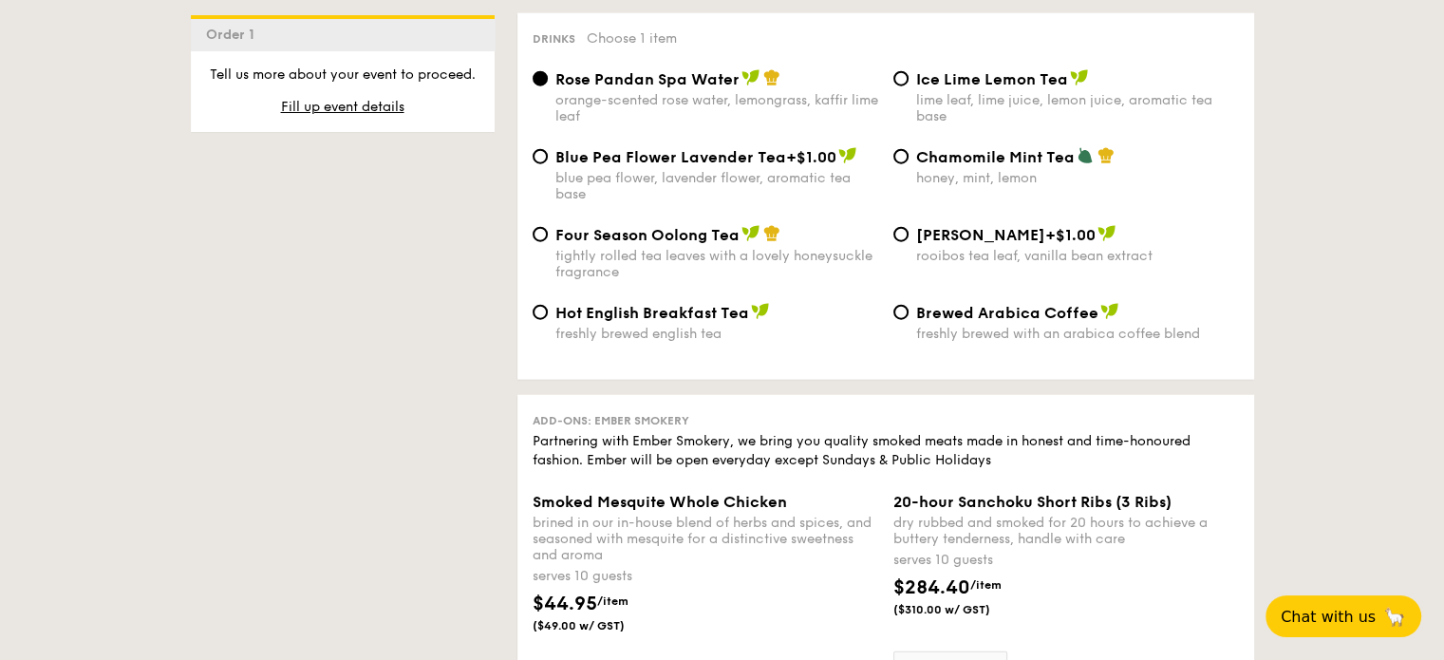
scroll to position [4462, 0]
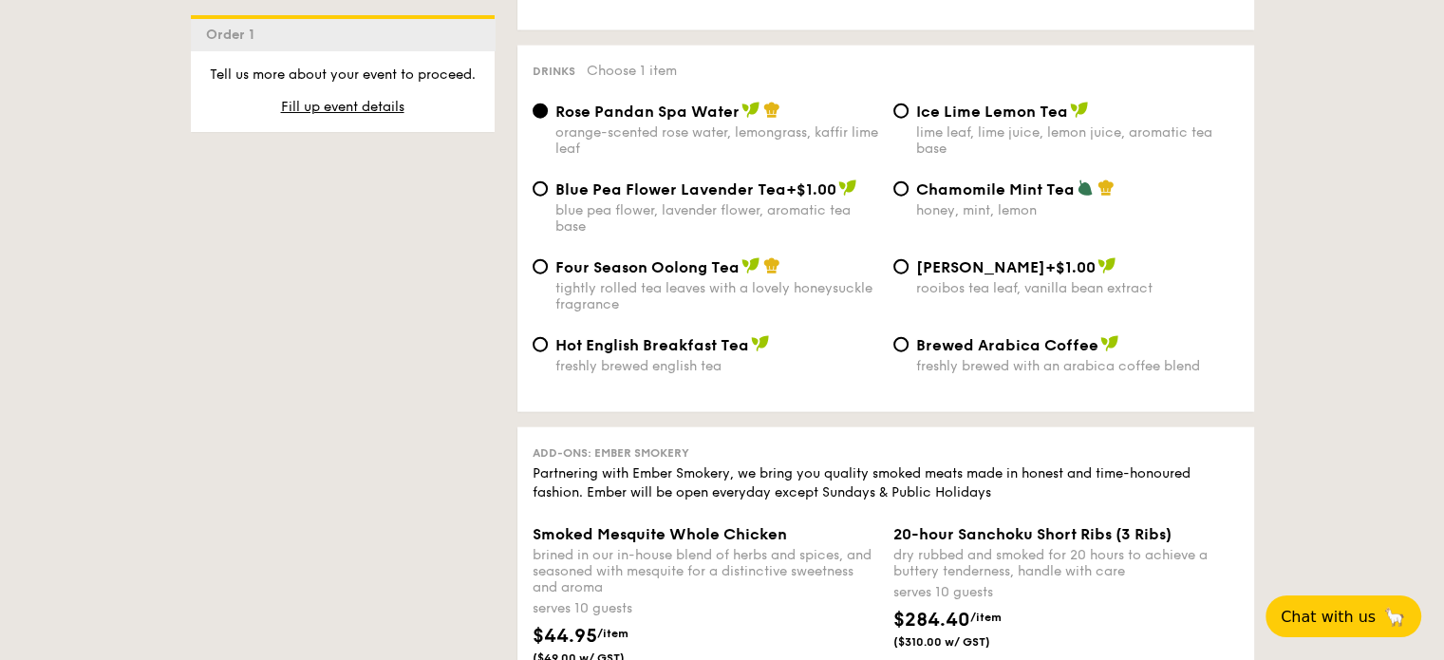
click at [938, 157] on div "lime leaf, lime juice, lemon juice, aromatic tea base" at bounding box center [1077, 140] width 323 height 32
click at [909, 119] on input "Ice Lime Lemon Tea lime leaf, lime juice, lemon juice, aromatic tea base" at bounding box center [900, 110] width 15 height 15
radio input "true"
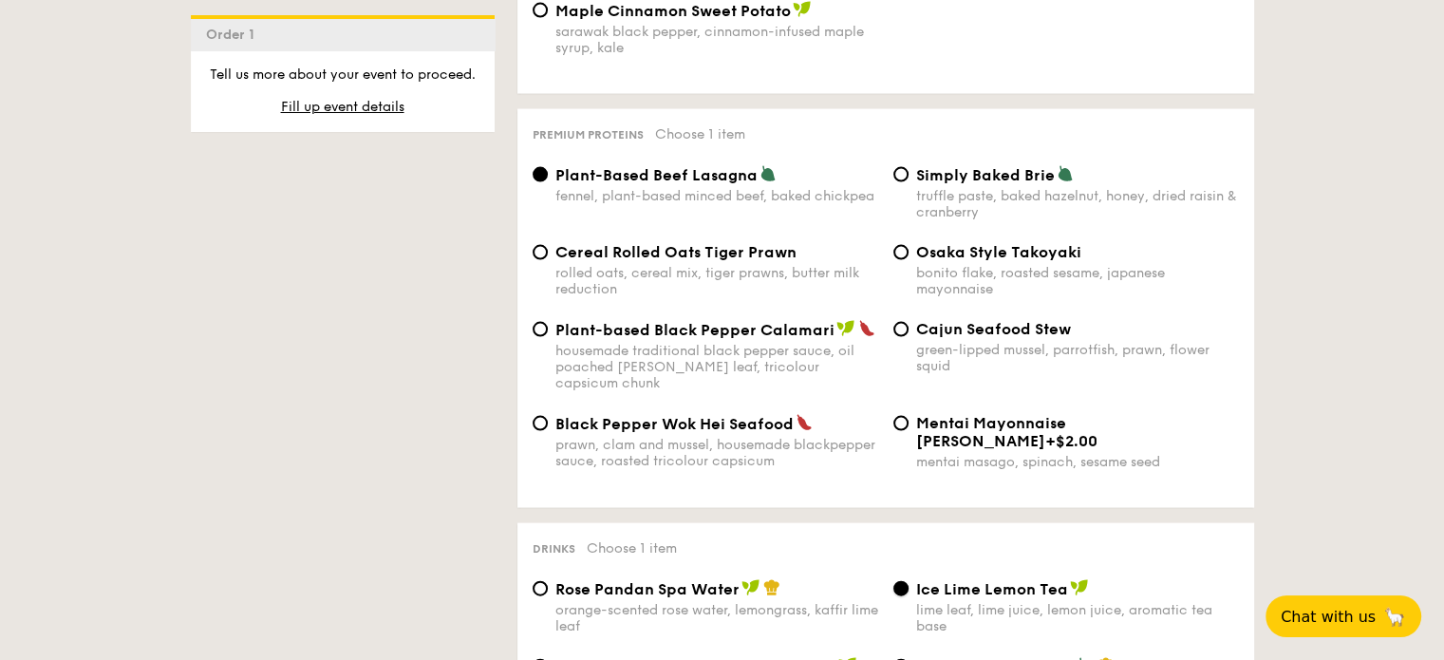
scroll to position [3988, 0]
